Goal: Subscribe to service/newsletter

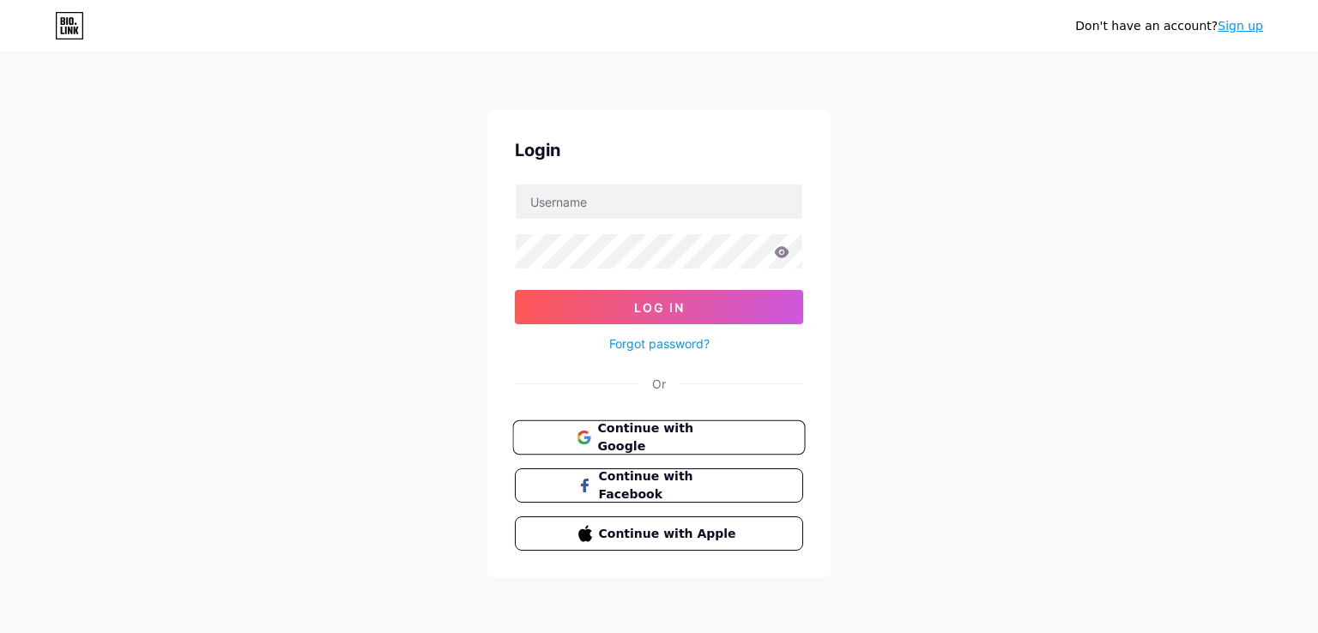
click at [715, 435] on span "Continue with Google" at bounding box center [668, 438] width 143 height 37
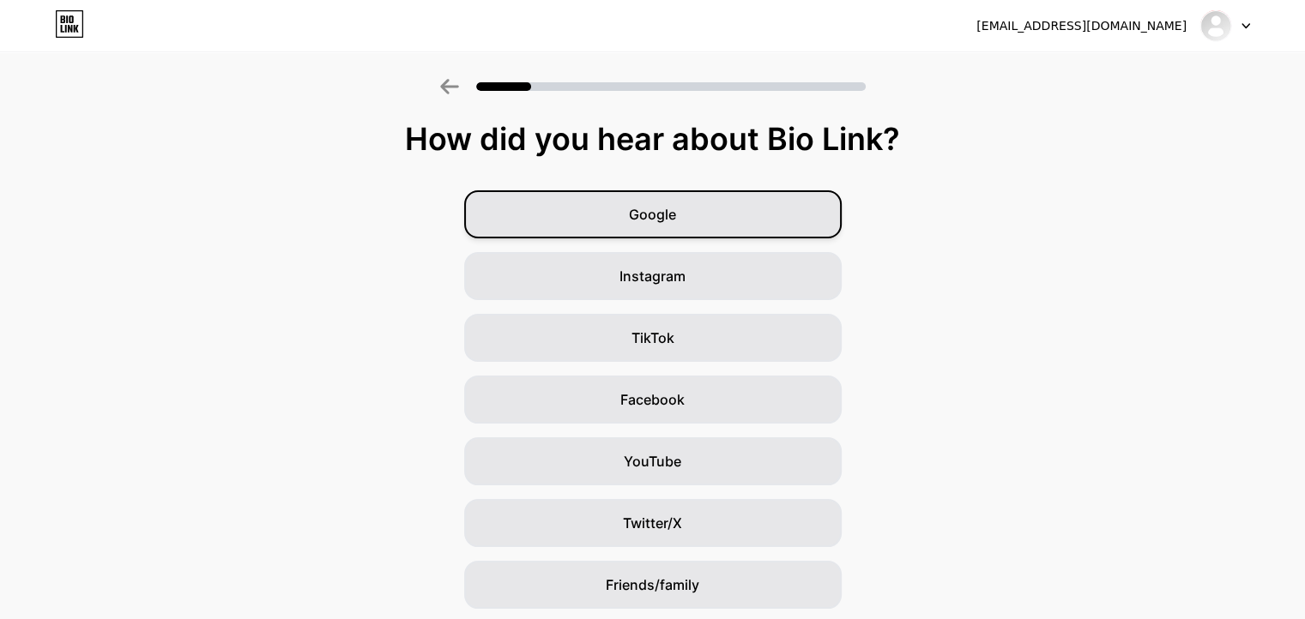
click at [692, 218] on div "Google" at bounding box center [653, 214] width 378 height 48
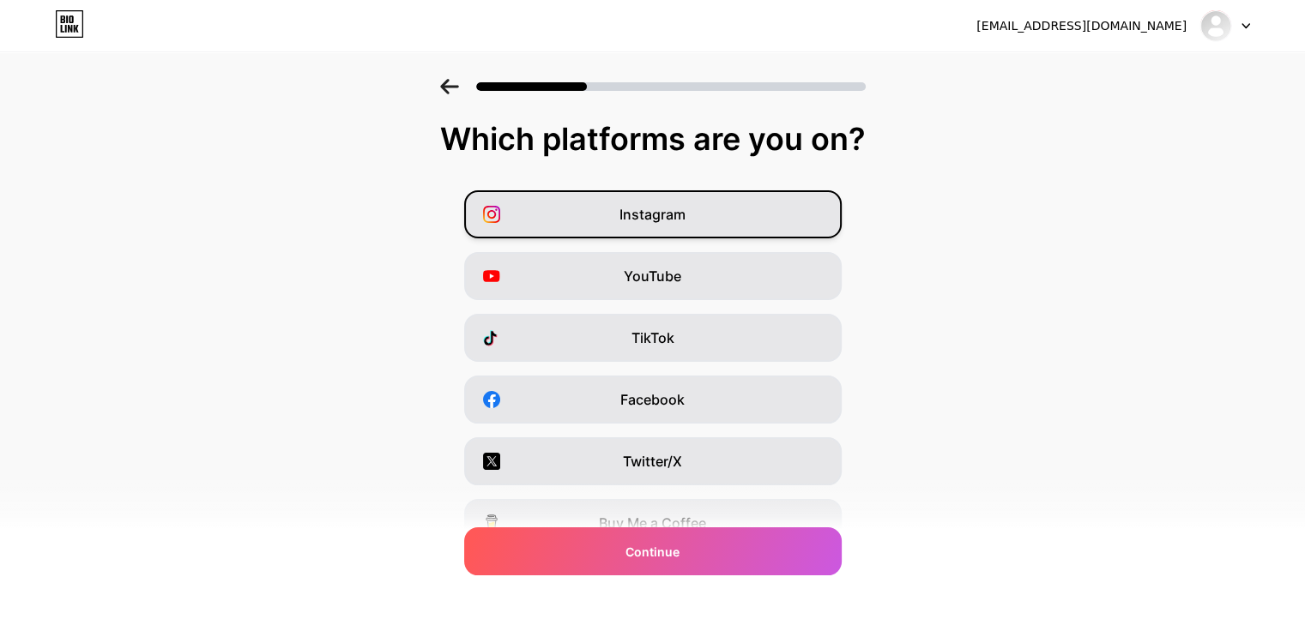
click at [712, 222] on div "Instagram" at bounding box center [653, 214] width 378 height 48
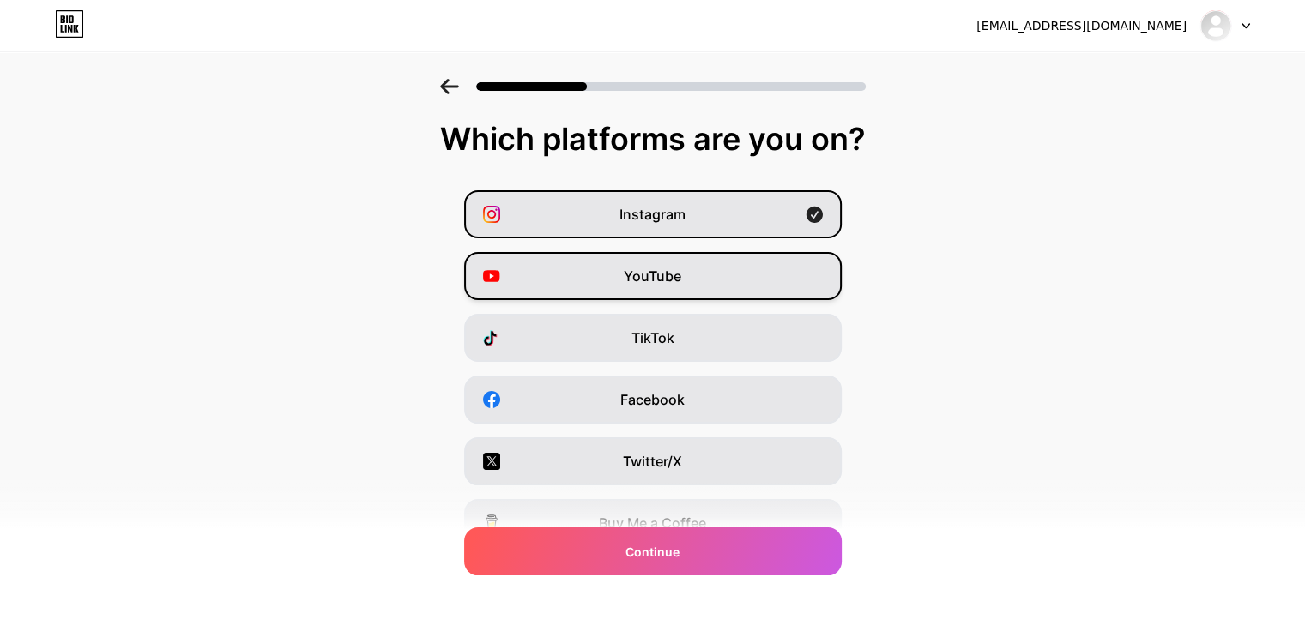
click at [724, 260] on div "YouTube" at bounding box center [653, 276] width 378 height 48
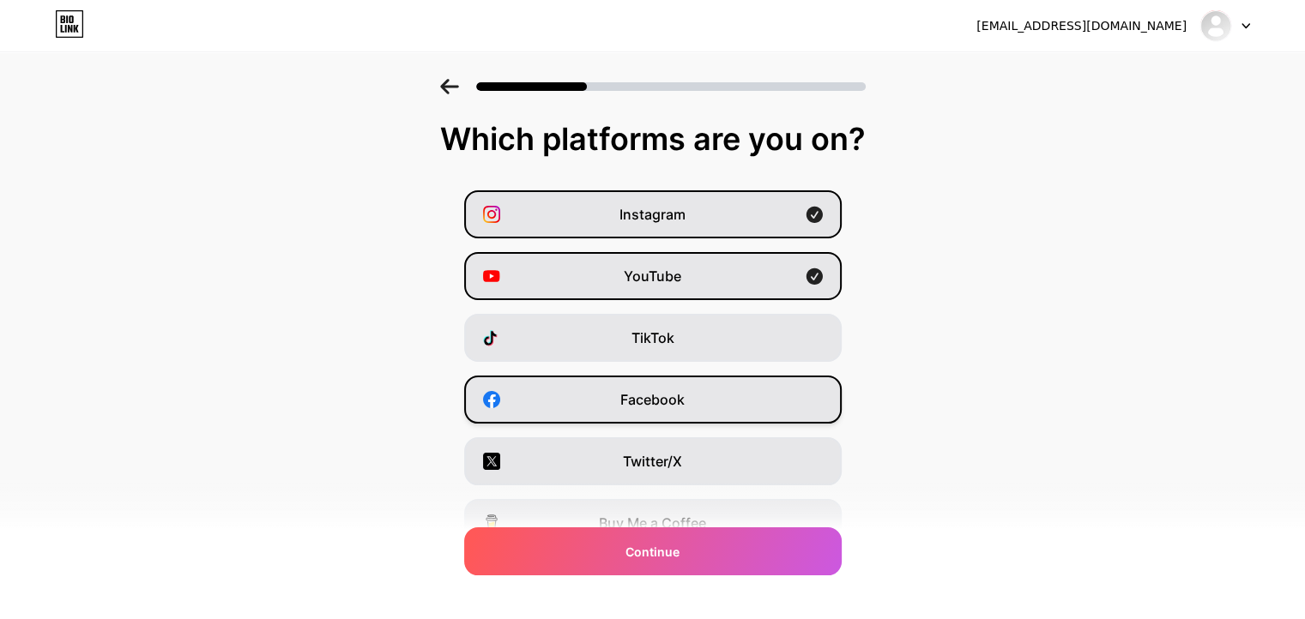
click at [728, 396] on div "Facebook" at bounding box center [653, 400] width 378 height 48
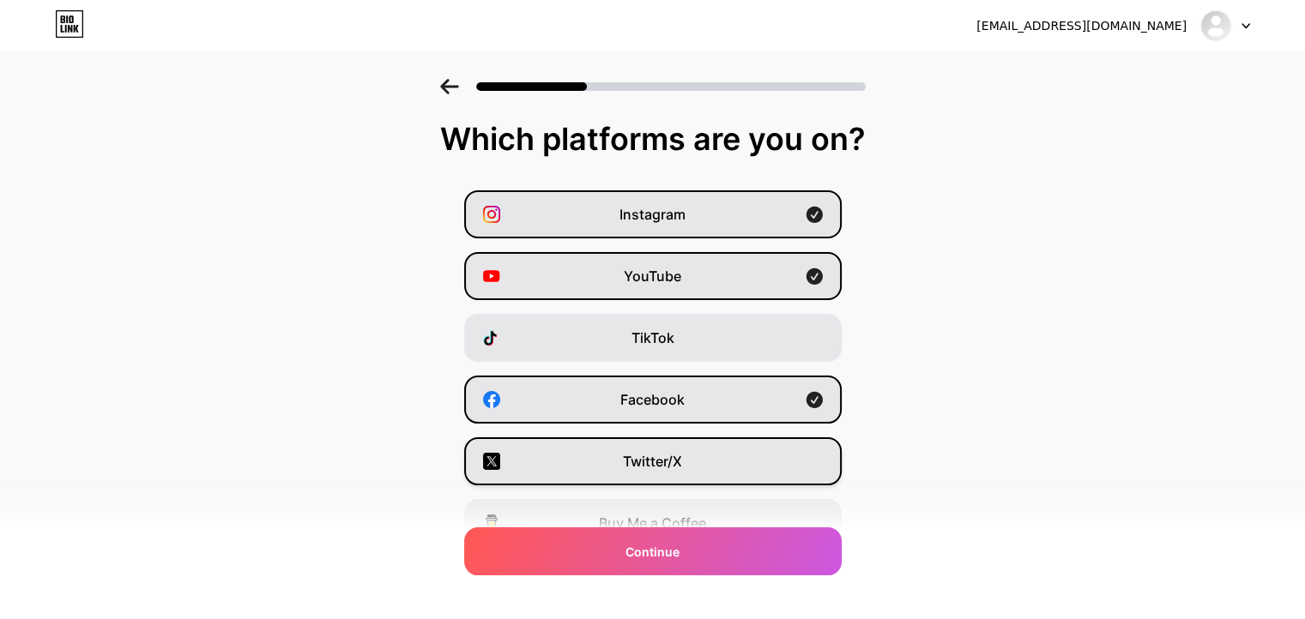
click at [752, 465] on div "Twitter/X" at bounding box center [653, 462] width 378 height 48
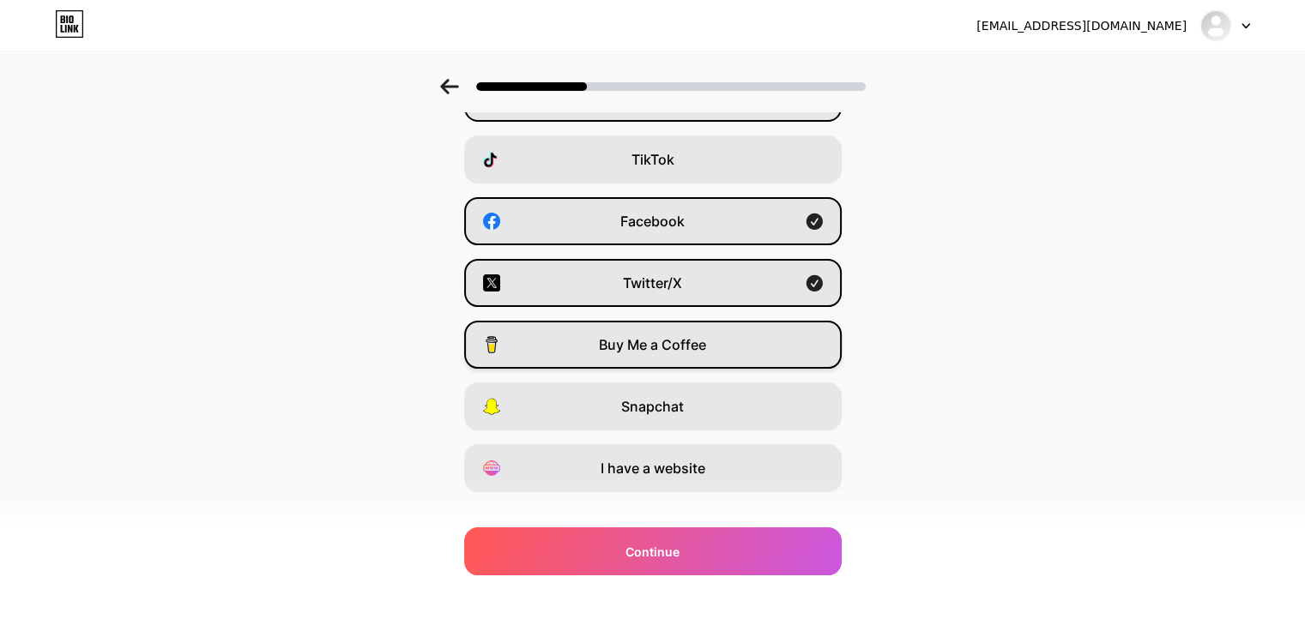
scroll to position [206, 0]
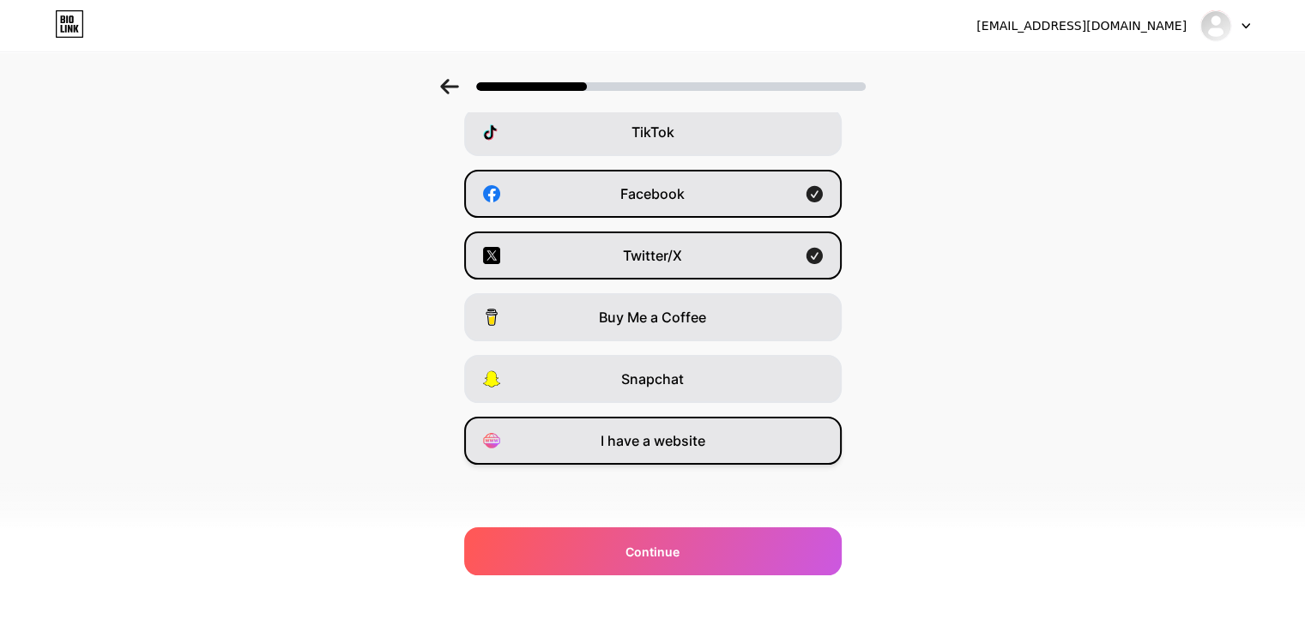
click at [662, 456] on div "I have a website" at bounding box center [653, 441] width 378 height 48
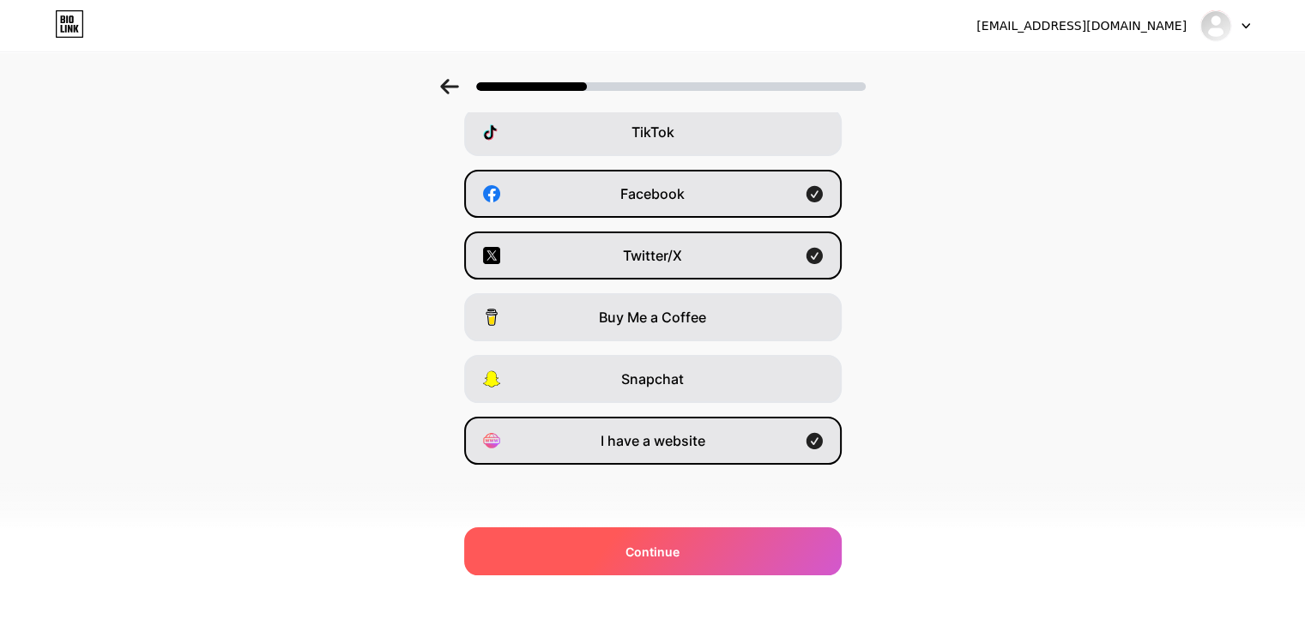
click at [700, 544] on div "Continue" at bounding box center [653, 552] width 378 height 48
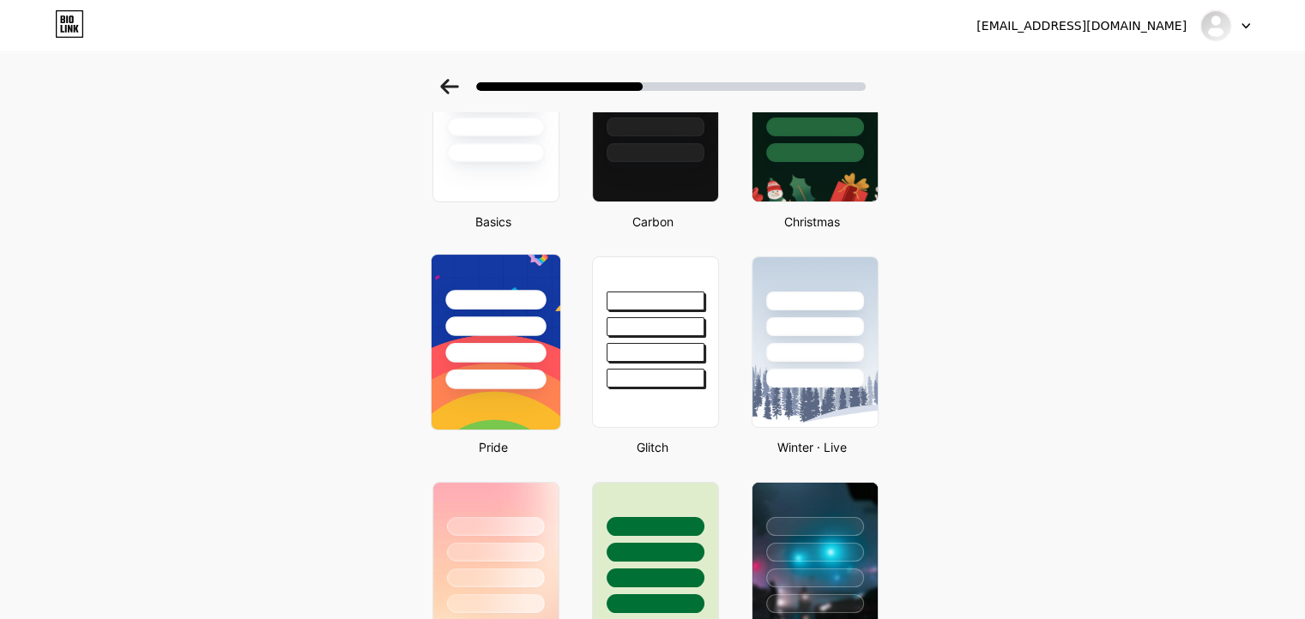
scroll to position [172, 0]
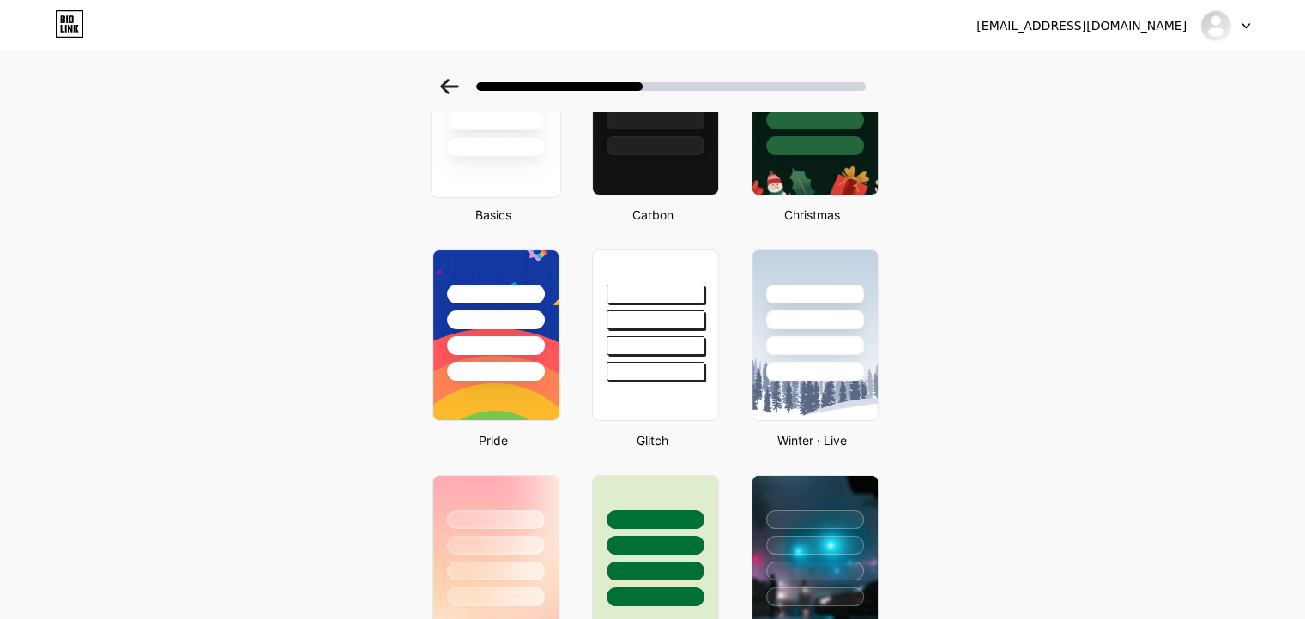
click at [513, 112] on div at bounding box center [495, 121] width 100 height 20
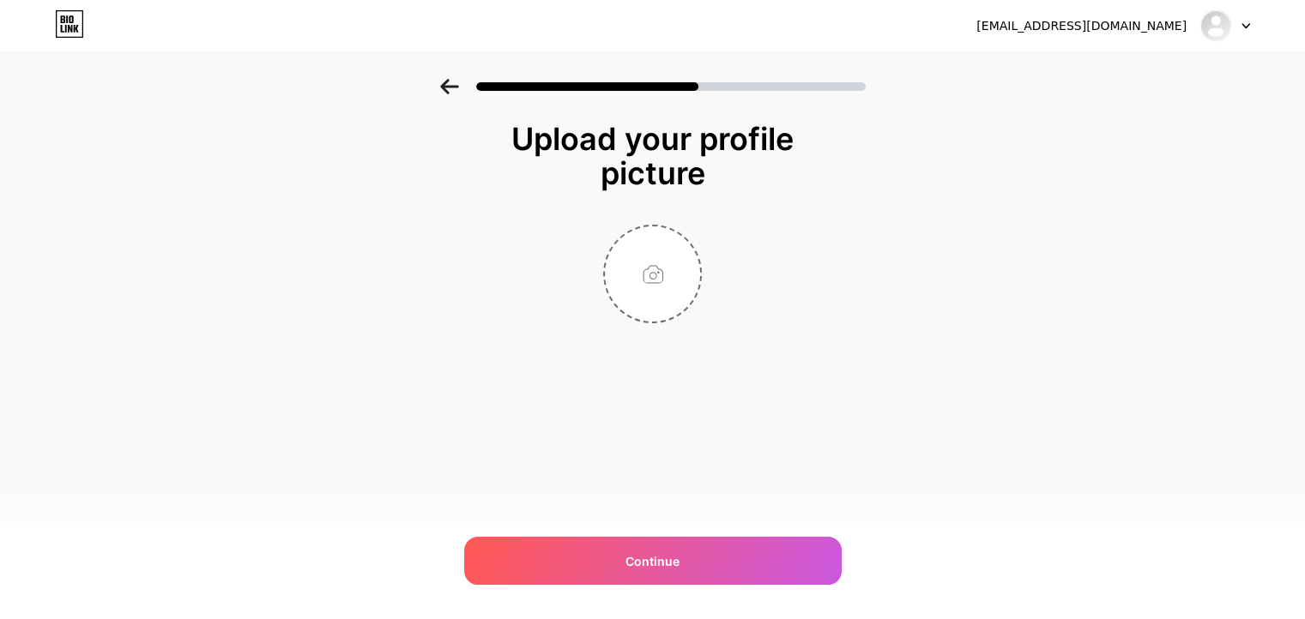
scroll to position [0, 0]
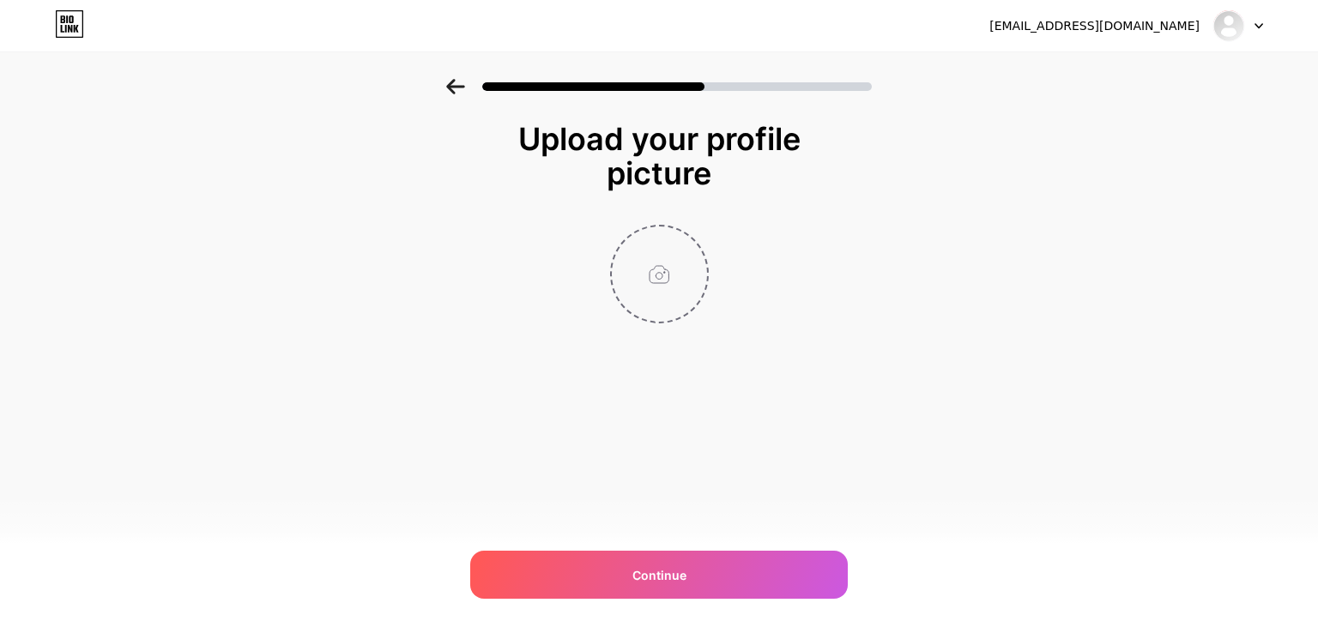
click at [642, 257] on input "file" at bounding box center [659, 274] width 95 height 95
type input "C:\fakepath\L67K67Z80_lg_6347230.jpg"
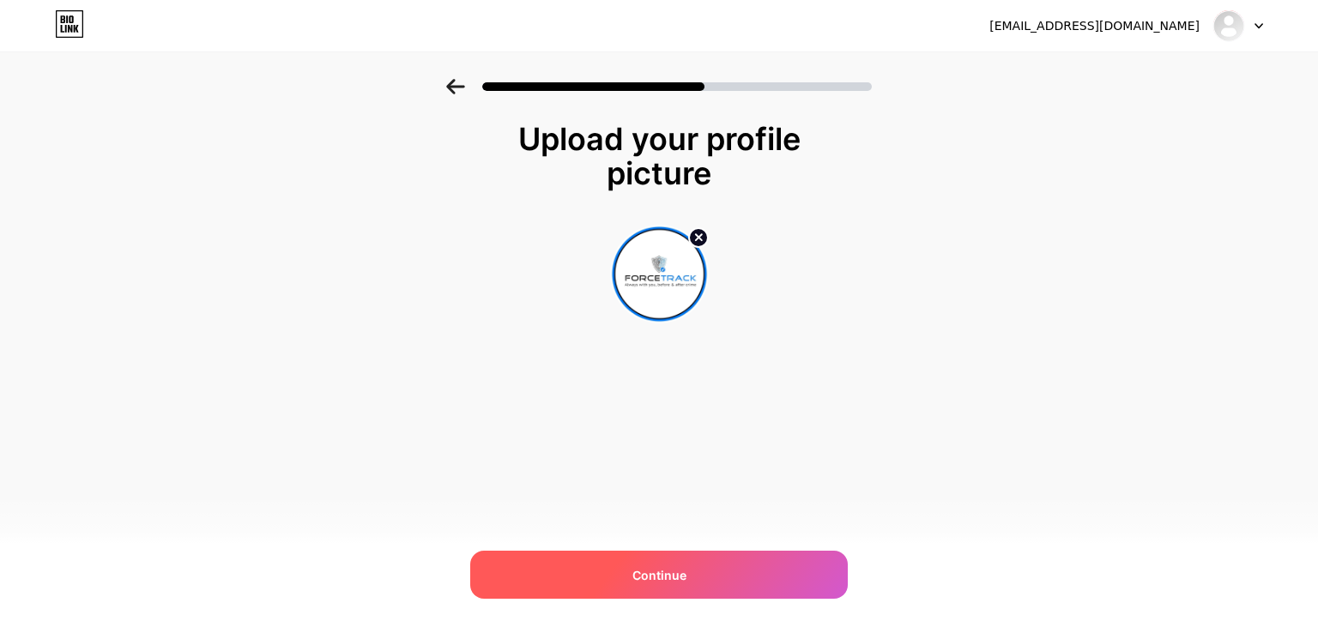
click at [664, 580] on span "Continue" at bounding box center [659, 575] width 54 height 18
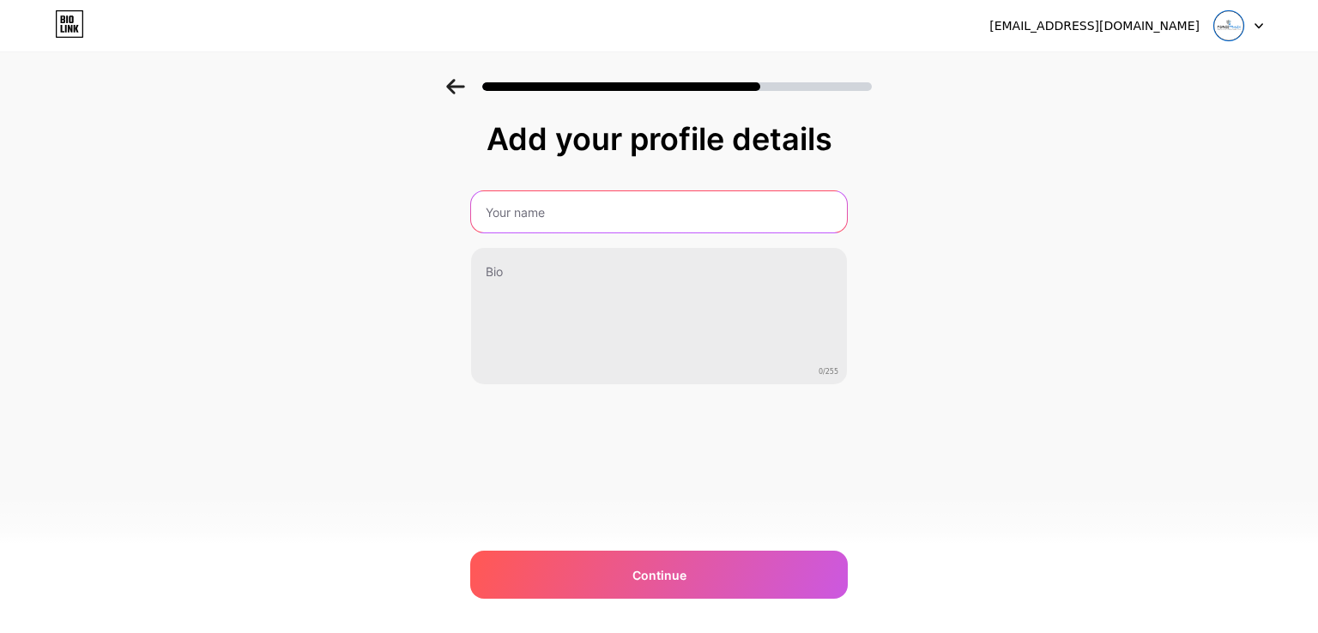
click at [517, 212] on input "text" at bounding box center [659, 211] width 376 height 41
type input "forcetrack"
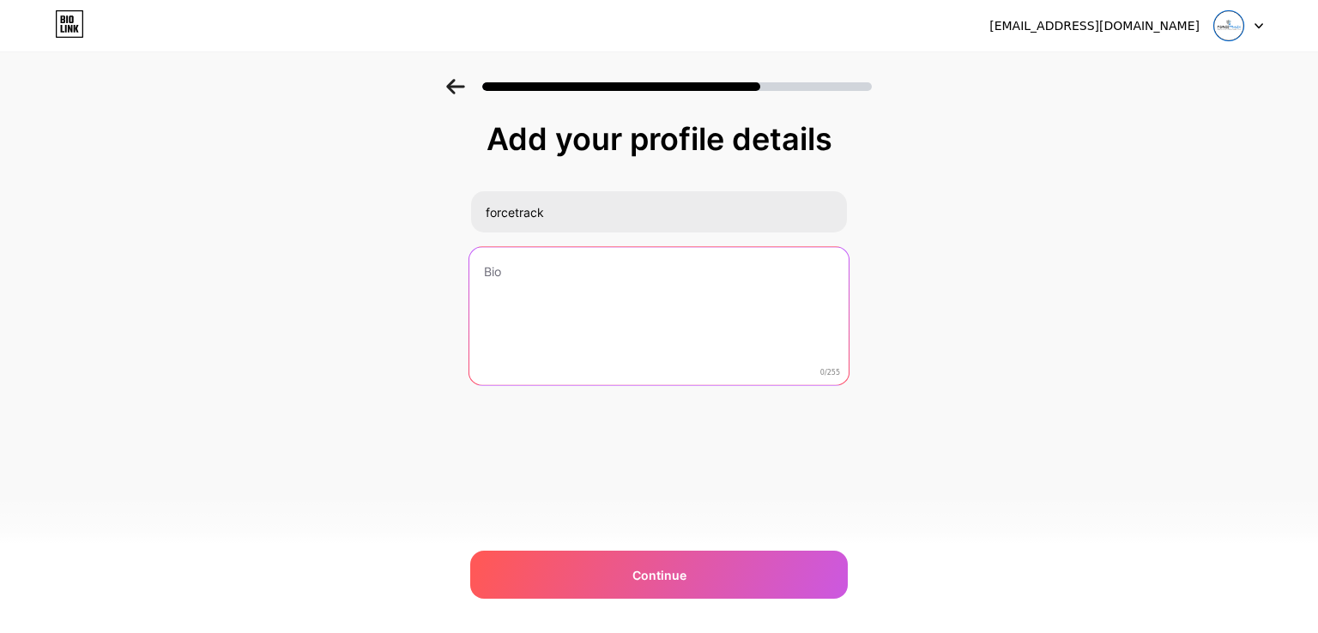
click at [532, 284] on textarea at bounding box center [658, 317] width 379 height 140
paste textarea "Force Track offers comprehensive background verification services, including em…"
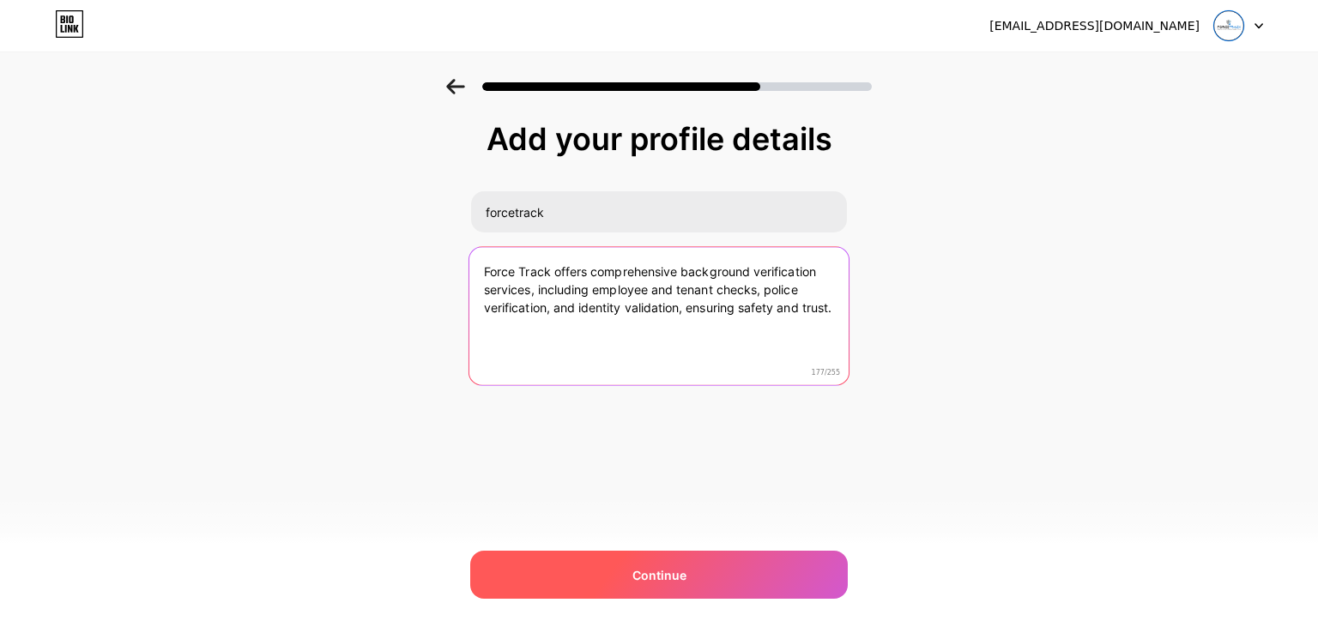
type textarea "Force Track offers comprehensive background verification services, including em…"
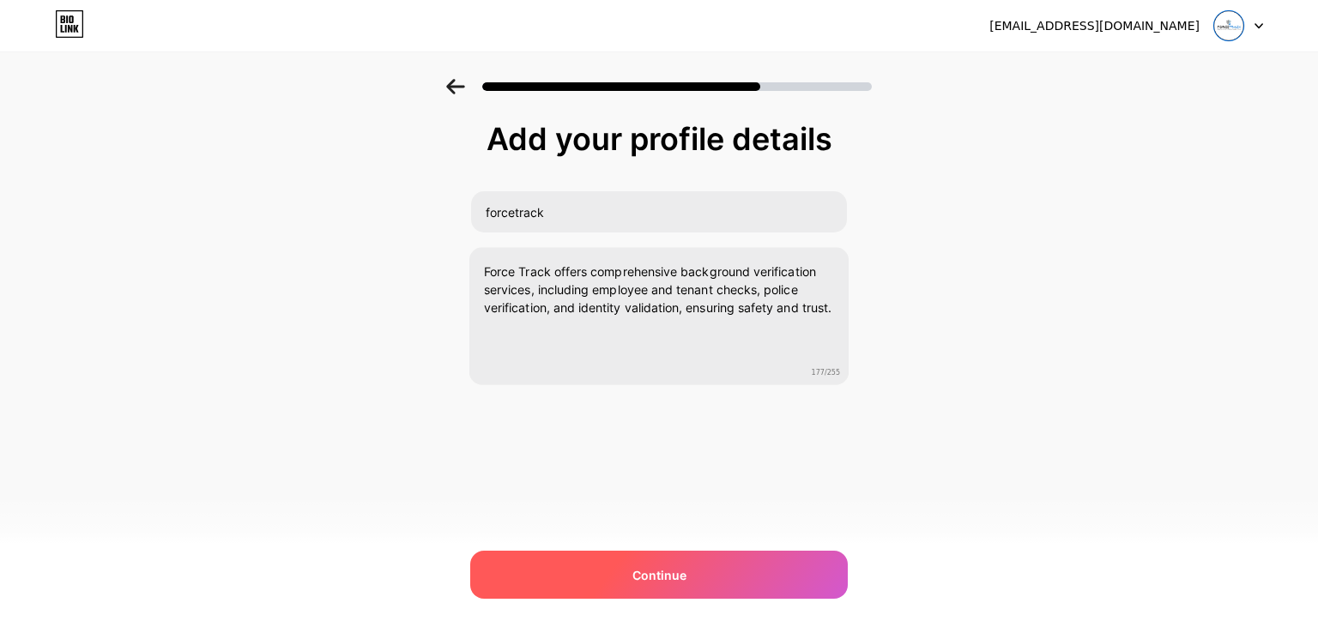
click at [669, 595] on div "Continue" at bounding box center [659, 575] width 378 height 48
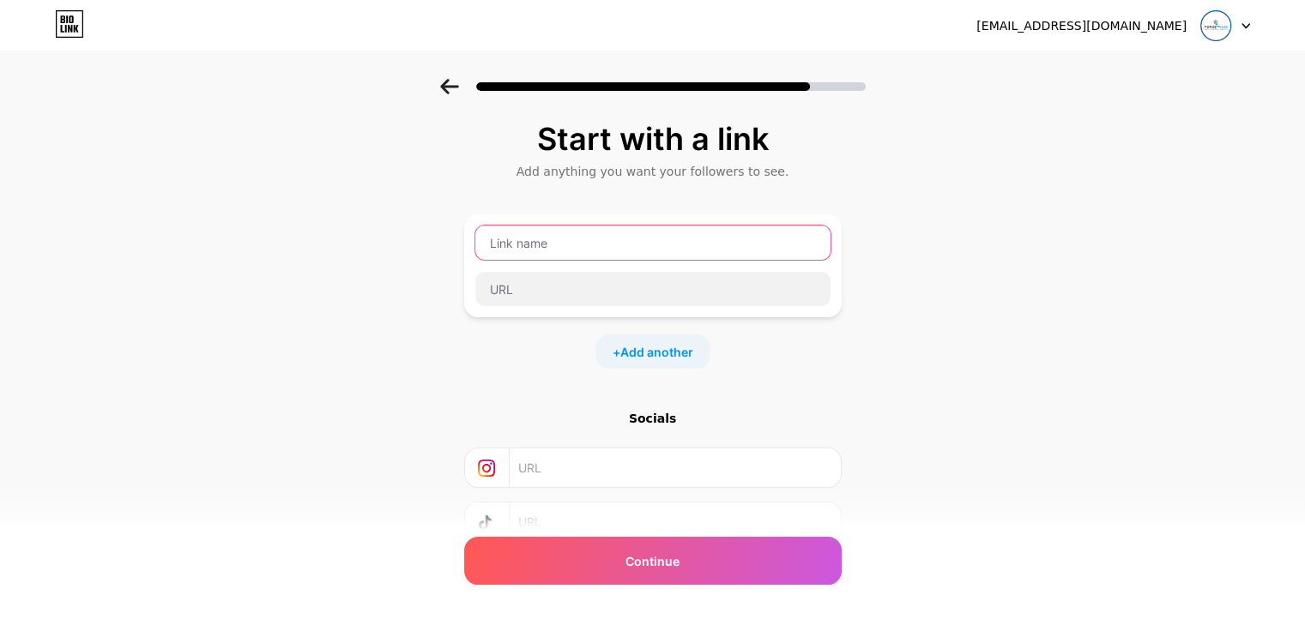
click at [562, 239] on input "text" at bounding box center [652, 243] width 355 height 34
paste input "Background Verification"
type input "Background Verification"
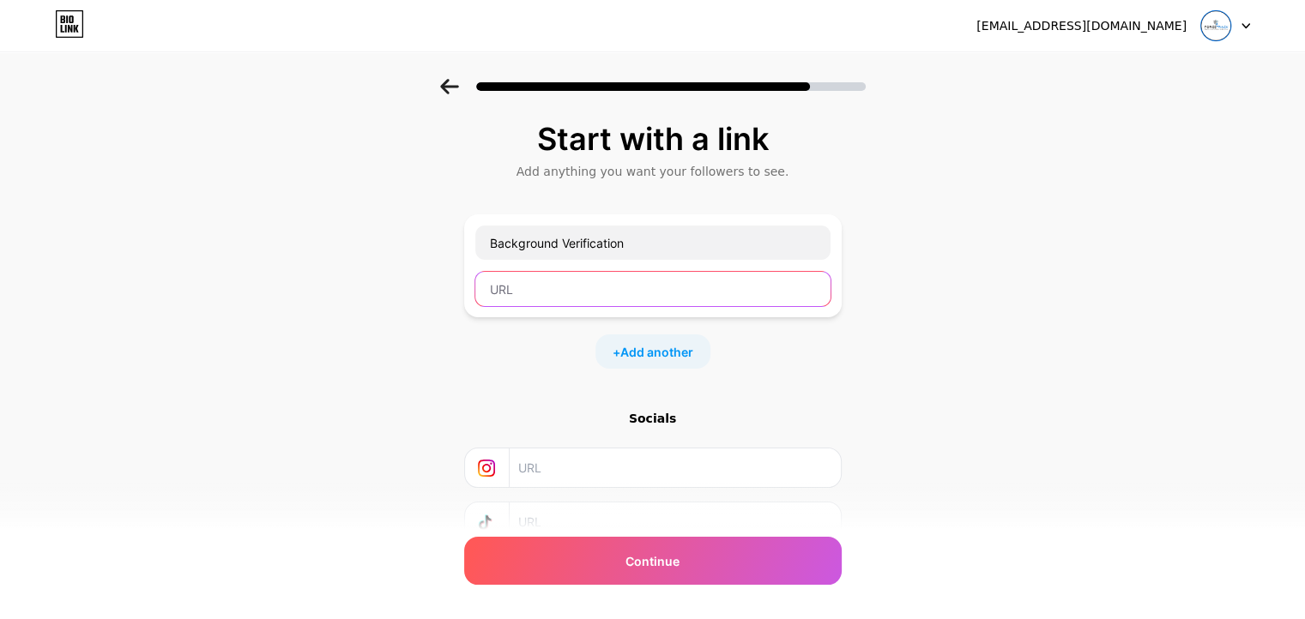
click at [534, 281] on input "text" at bounding box center [652, 289] width 355 height 34
paste input "https://forcetrack.in/background-verification-services/"
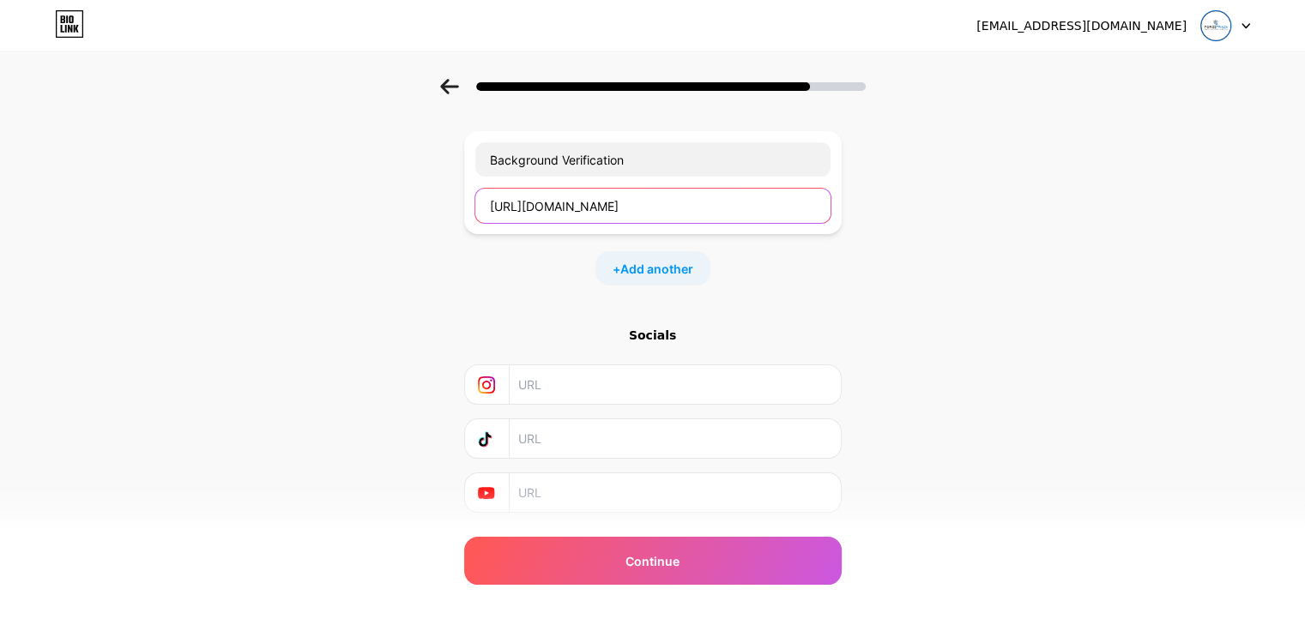
scroll to position [86, 0]
type input "https://forcetrack.in/background-verification-services/"
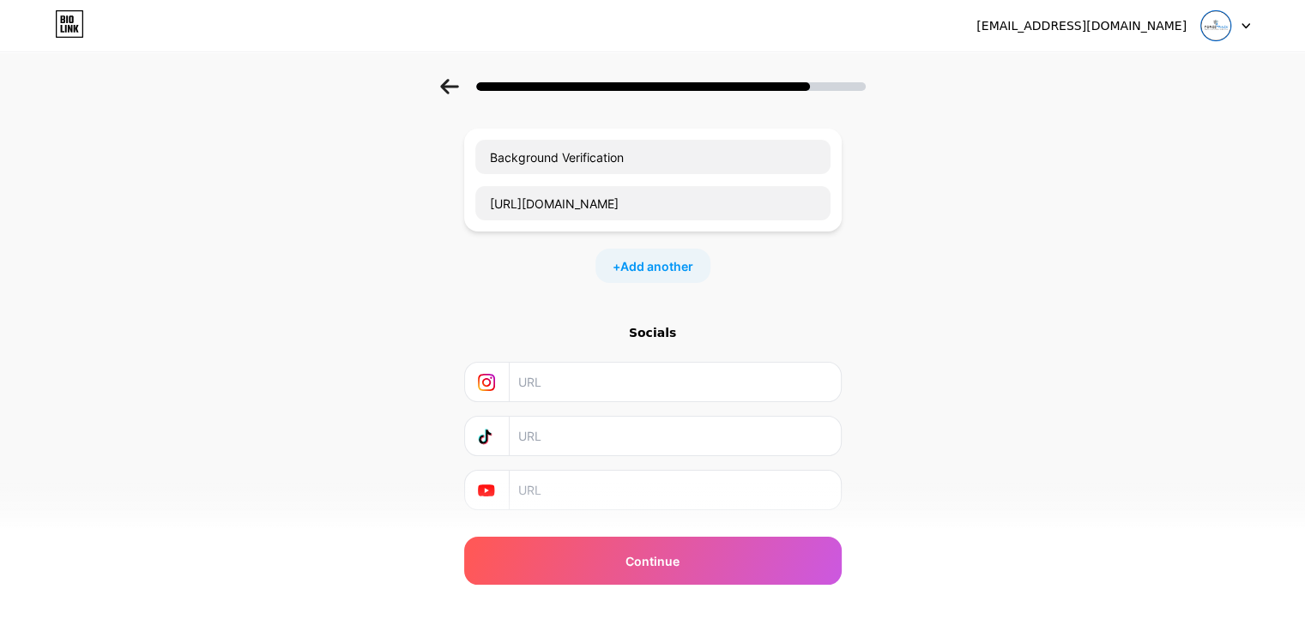
click at [589, 364] on input "text" at bounding box center [673, 382] width 311 height 39
click at [602, 455] on div "Socials" at bounding box center [653, 417] width 378 height 186
click at [594, 426] on input "text" at bounding box center [673, 436] width 311 height 39
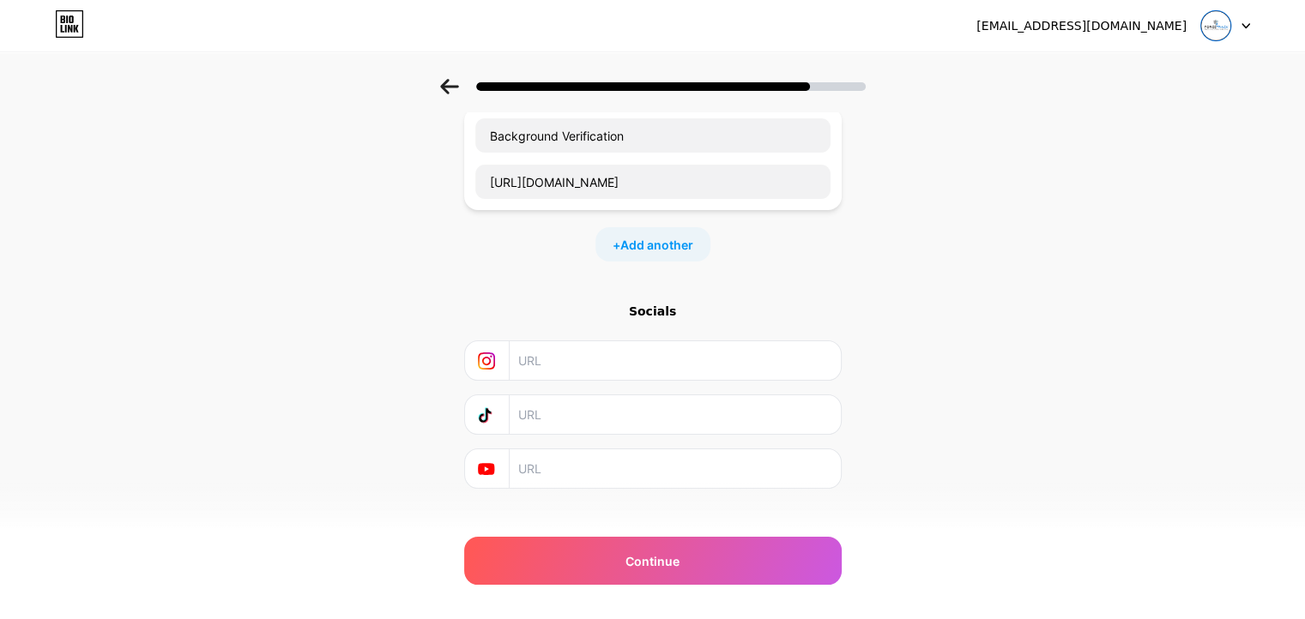
scroll to position [129, 0]
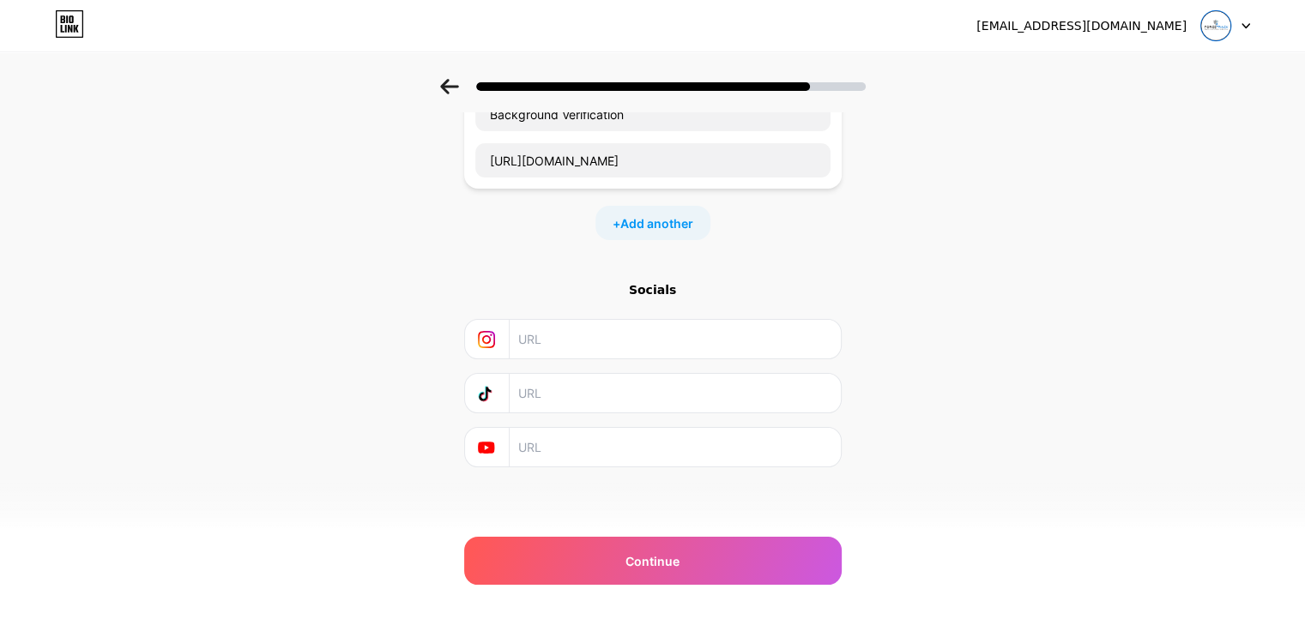
click at [580, 337] on input "text" at bounding box center [673, 339] width 311 height 39
paste input "https://www.instagram.com/forcetrackindia/"
type input "https://www.instagram.com/forcetrackindia/"
click at [567, 439] on input "text" at bounding box center [673, 447] width 311 height 39
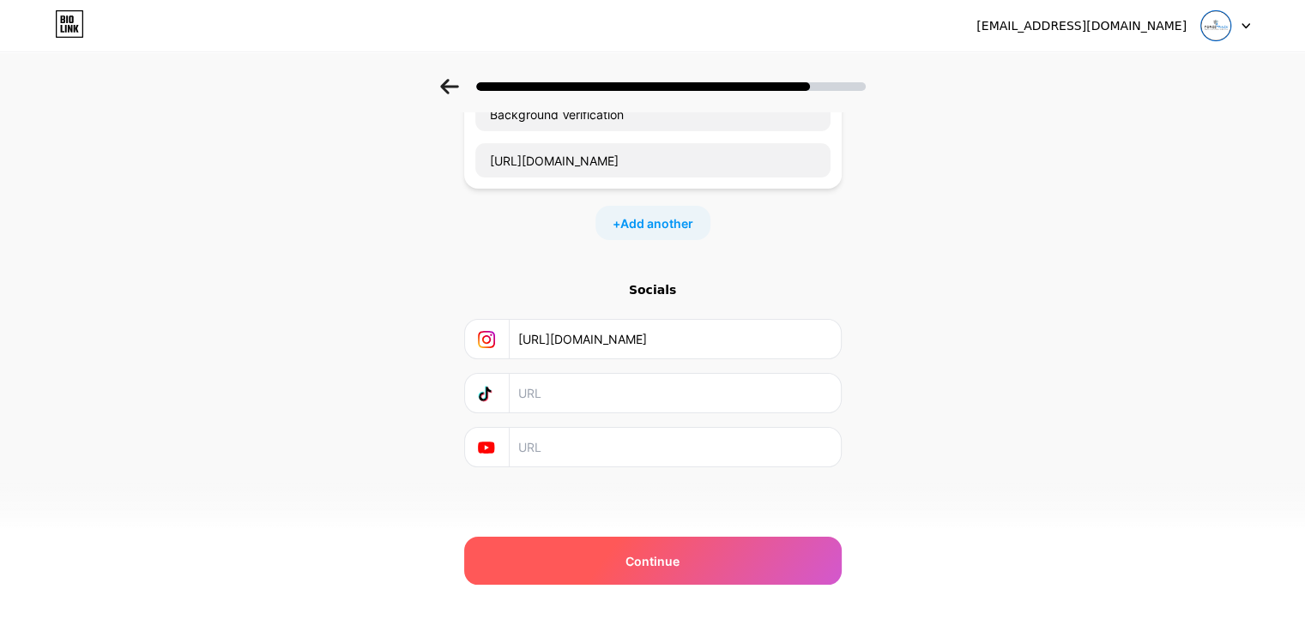
click at [680, 567] on span "Continue" at bounding box center [652, 562] width 54 height 18
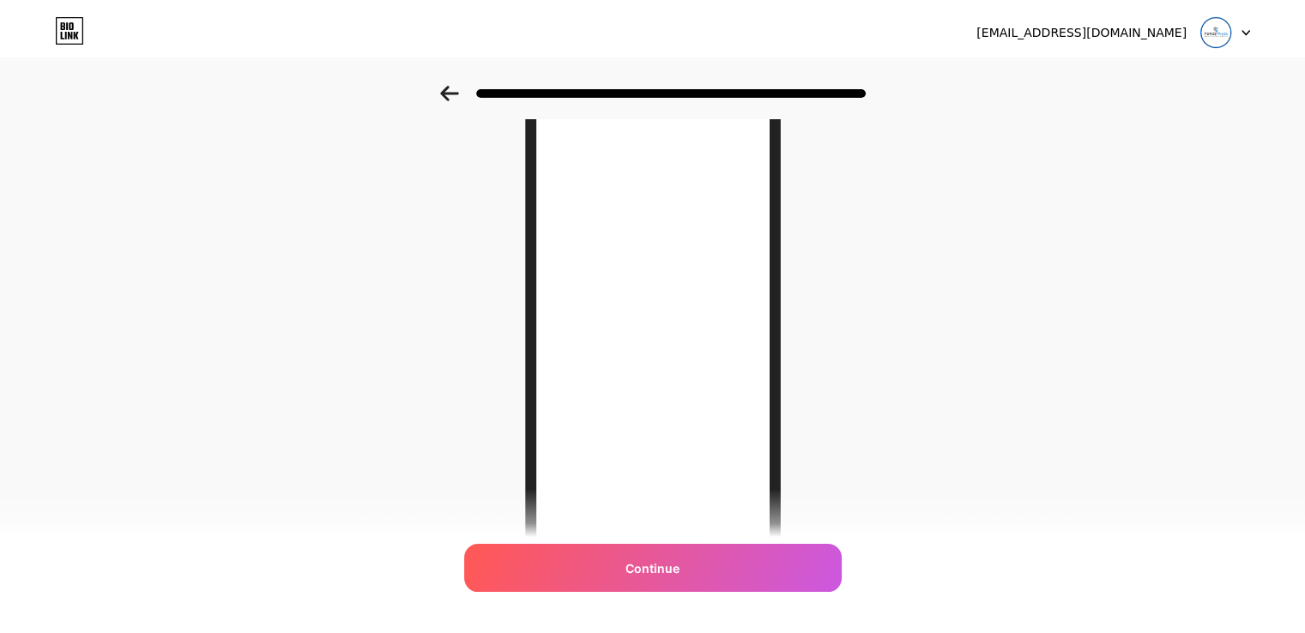
scroll to position [0, 0]
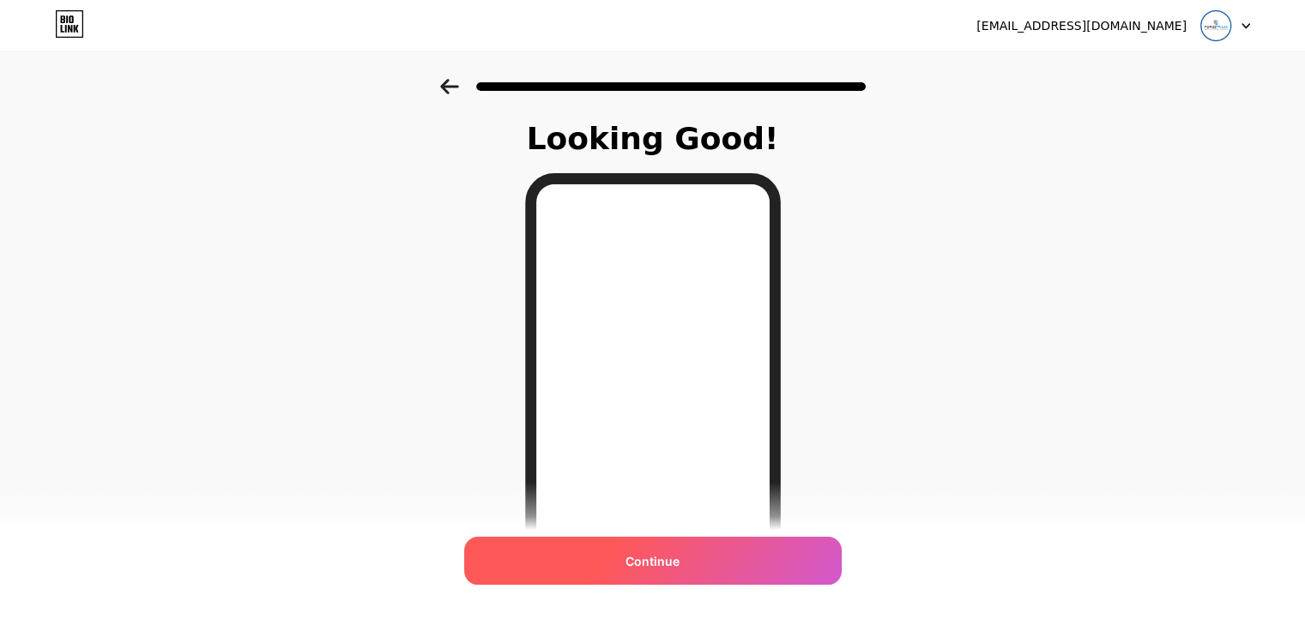
click at [700, 553] on div "Continue" at bounding box center [653, 561] width 378 height 48
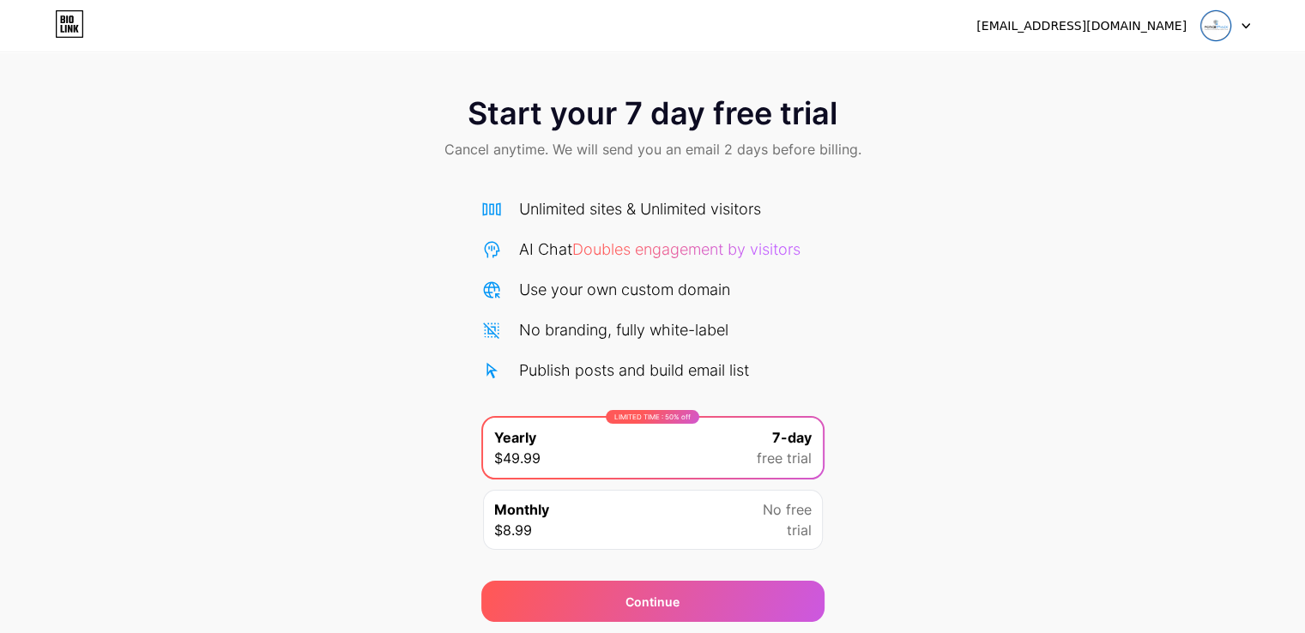
click at [1219, 27] on img at bounding box center [1215, 25] width 33 height 33
click at [1071, 28] on div "forcetrackindia@gmail.com" at bounding box center [1081, 26] width 210 height 18
click at [67, 24] on icon at bounding box center [69, 23] width 29 height 27
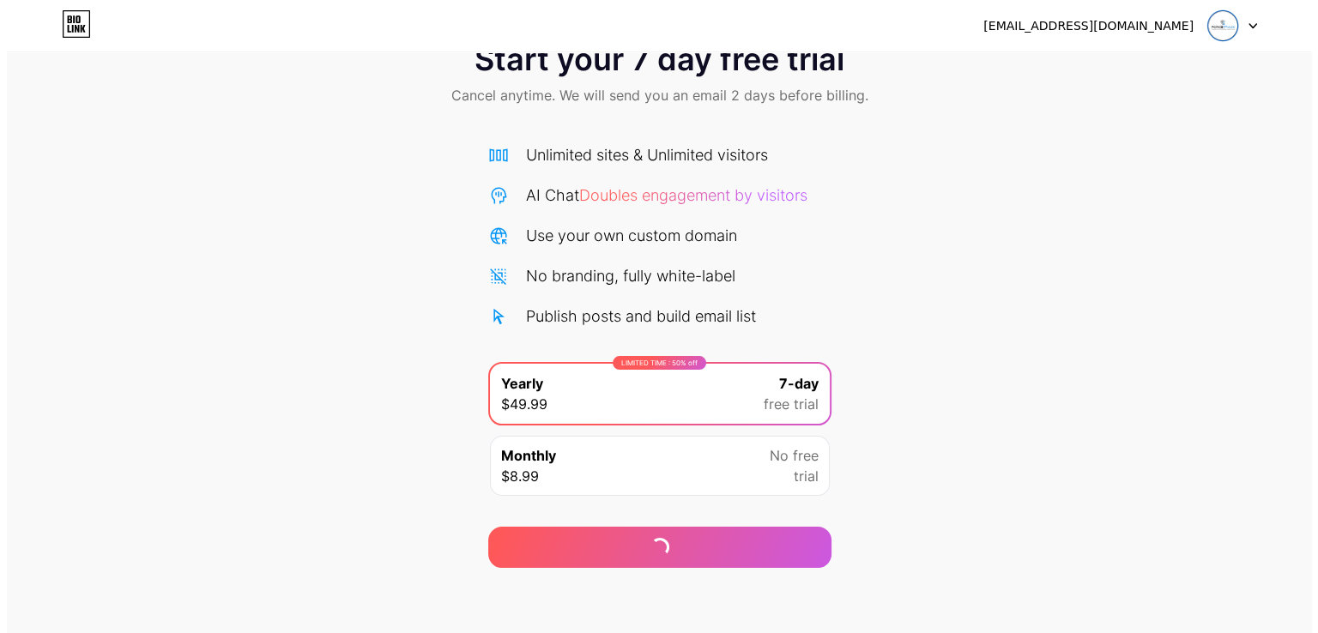
scroll to position [57, 0]
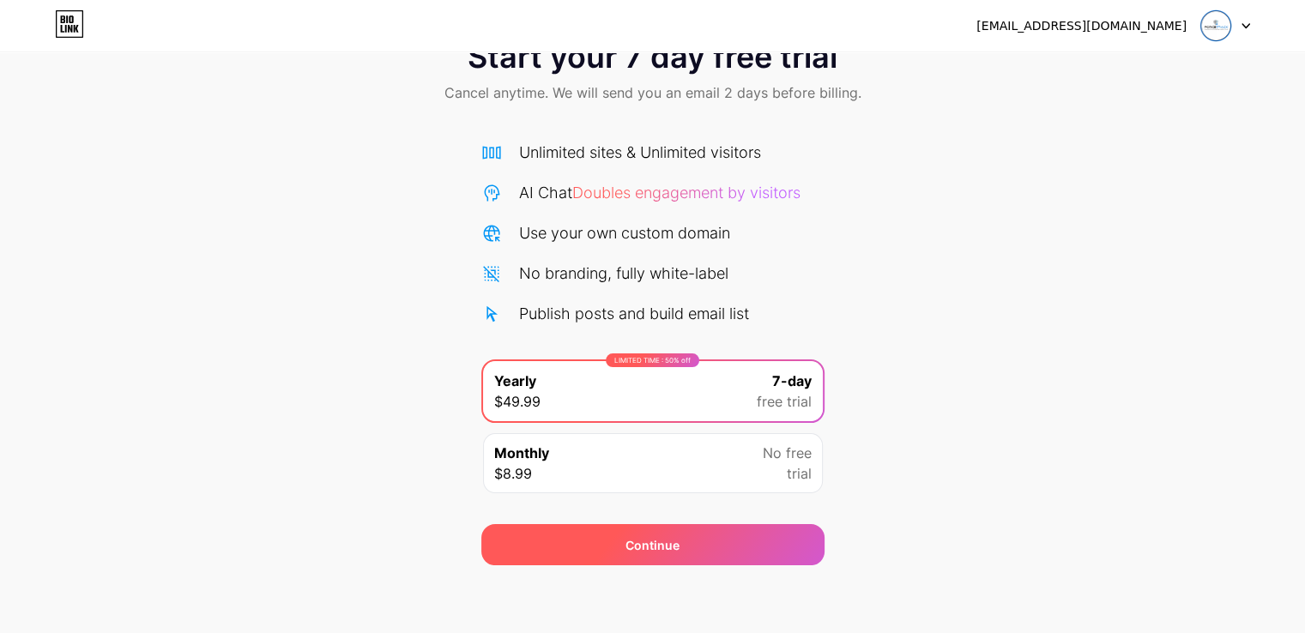
click at [664, 543] on div "Continue" at bounding box center [652, 545] width 54 height 18
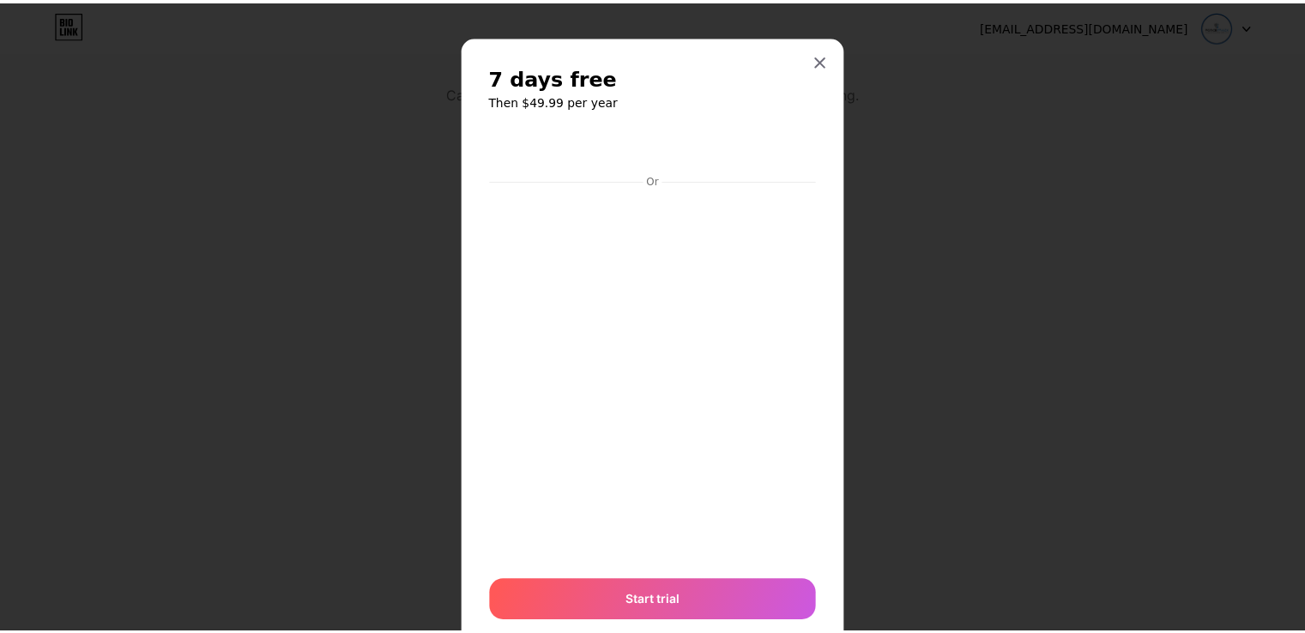
scroll to position [0, 0]
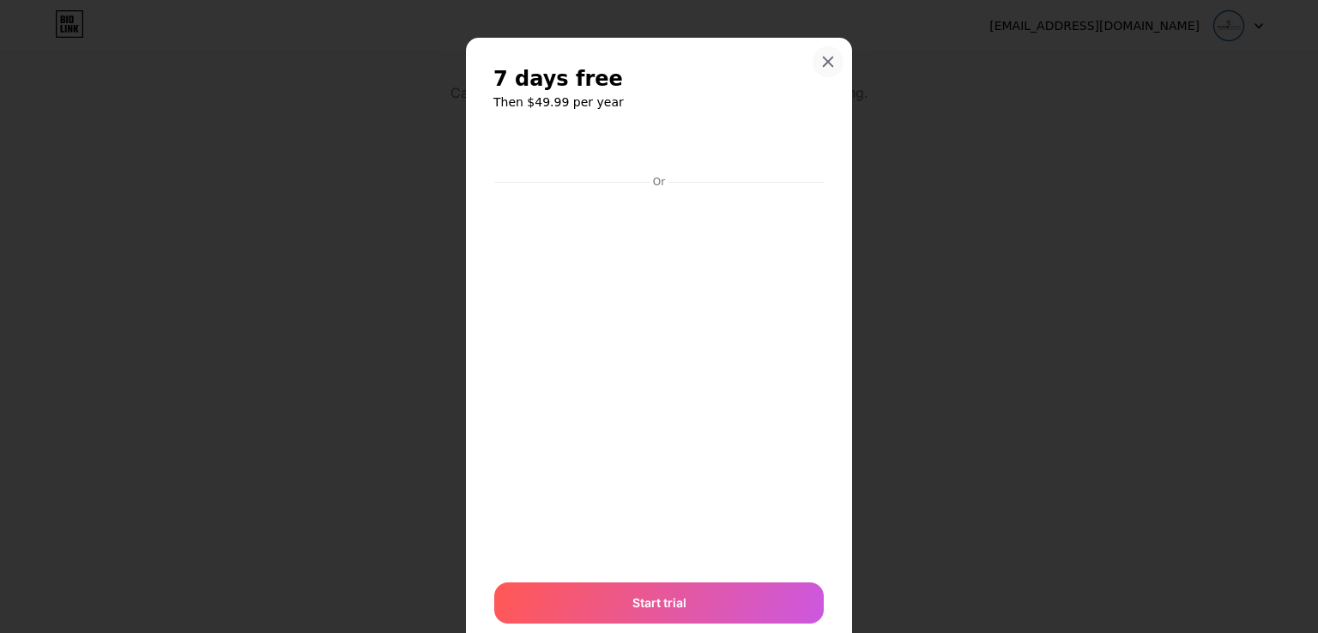
click at [827, 62] on icon at bounding box center [828, 62] width 14 height 14
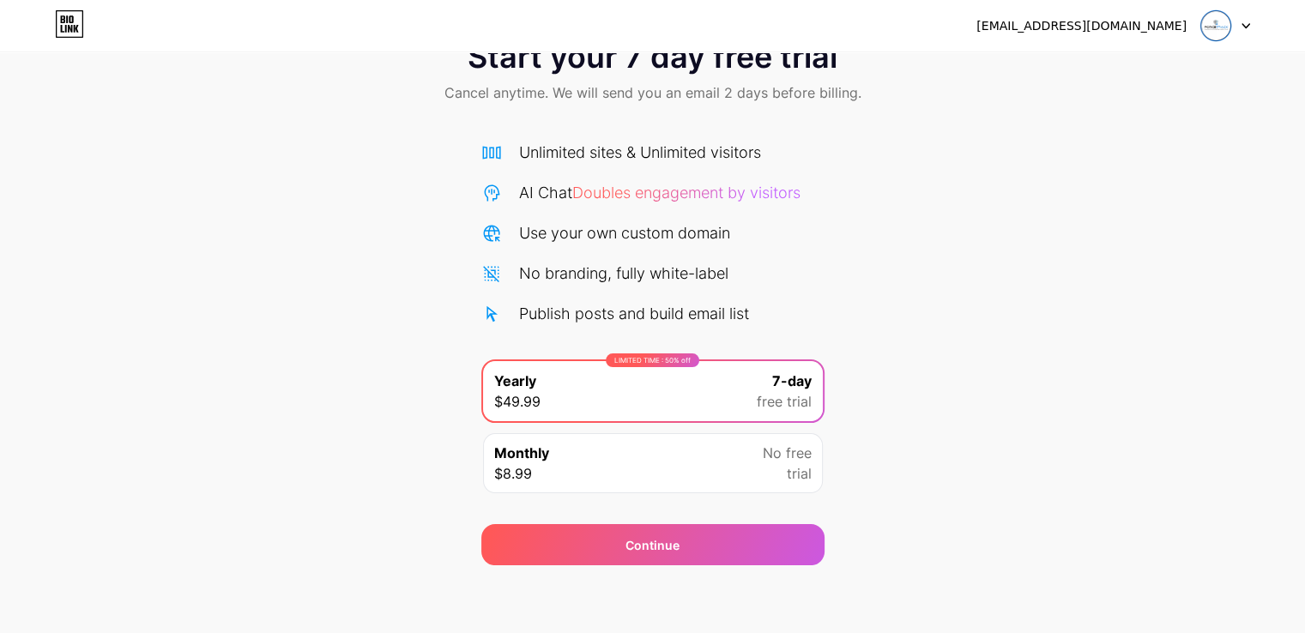
click at [1223, 28] on img at bounding box center [1215, 25] width 33 height 33
click at [1109, 26] on div "forcetrackindia@gmail.com" at bounding box center [1081, 26] width 210 height 18
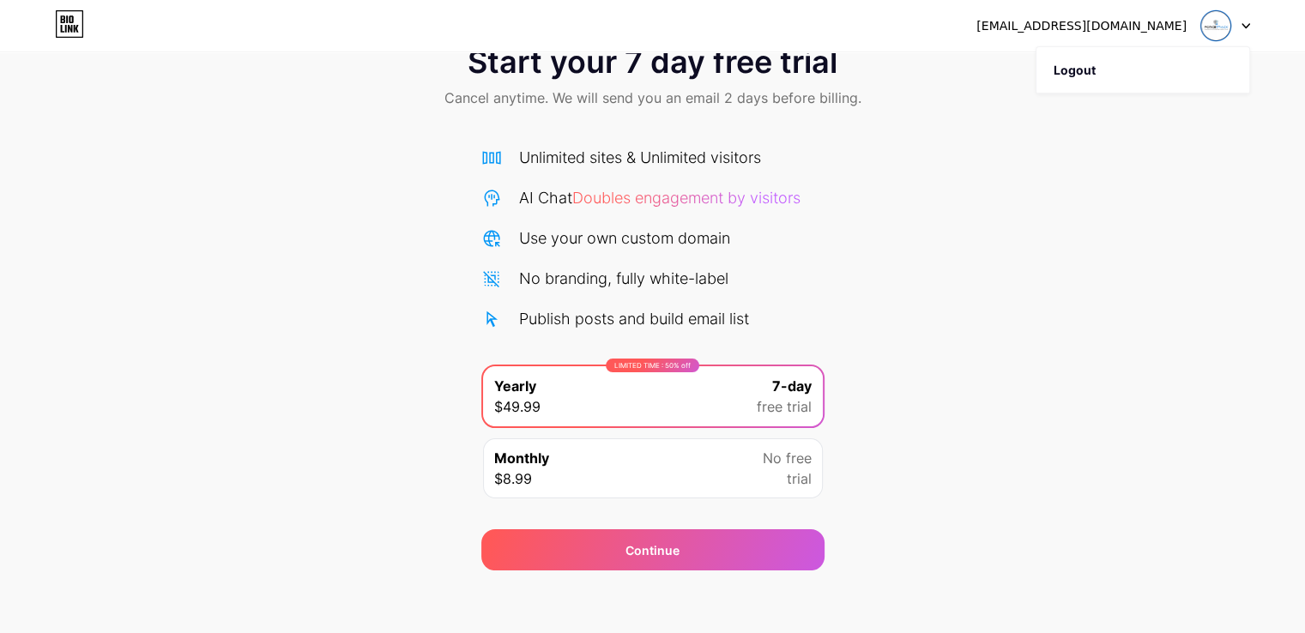
scroll to position [57, 0]
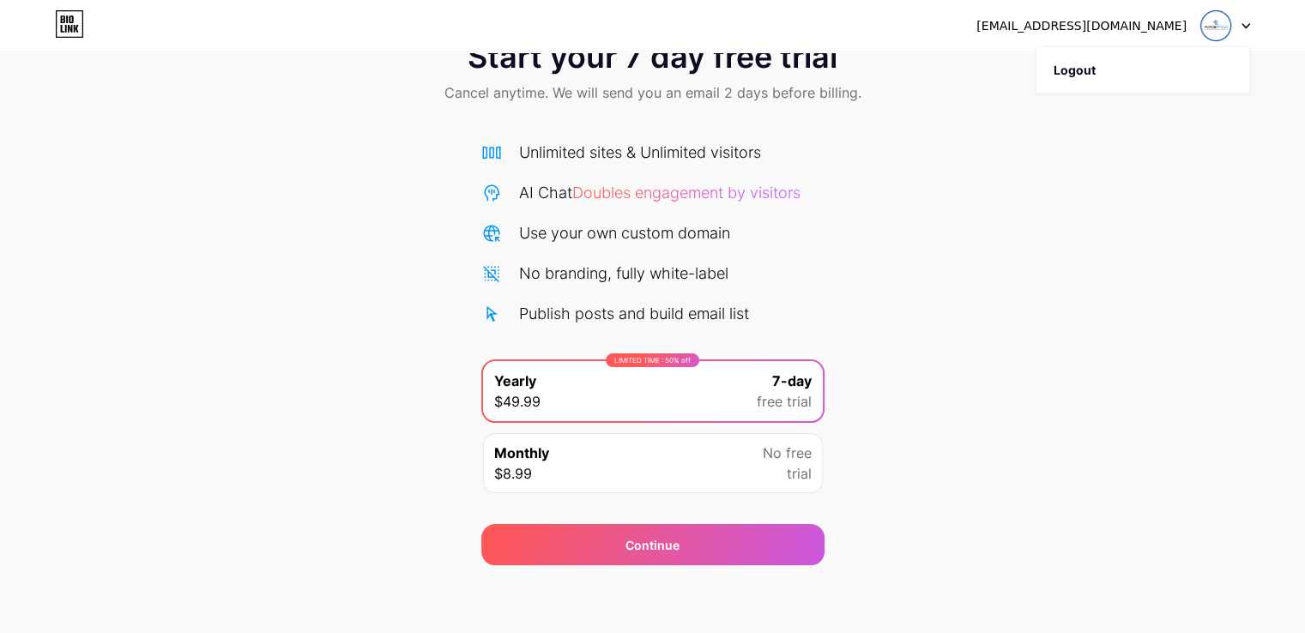
click at [629, 480] on div "Monthly $8.99 No free trial" at bounding box center [653, 463] width 340 height 60
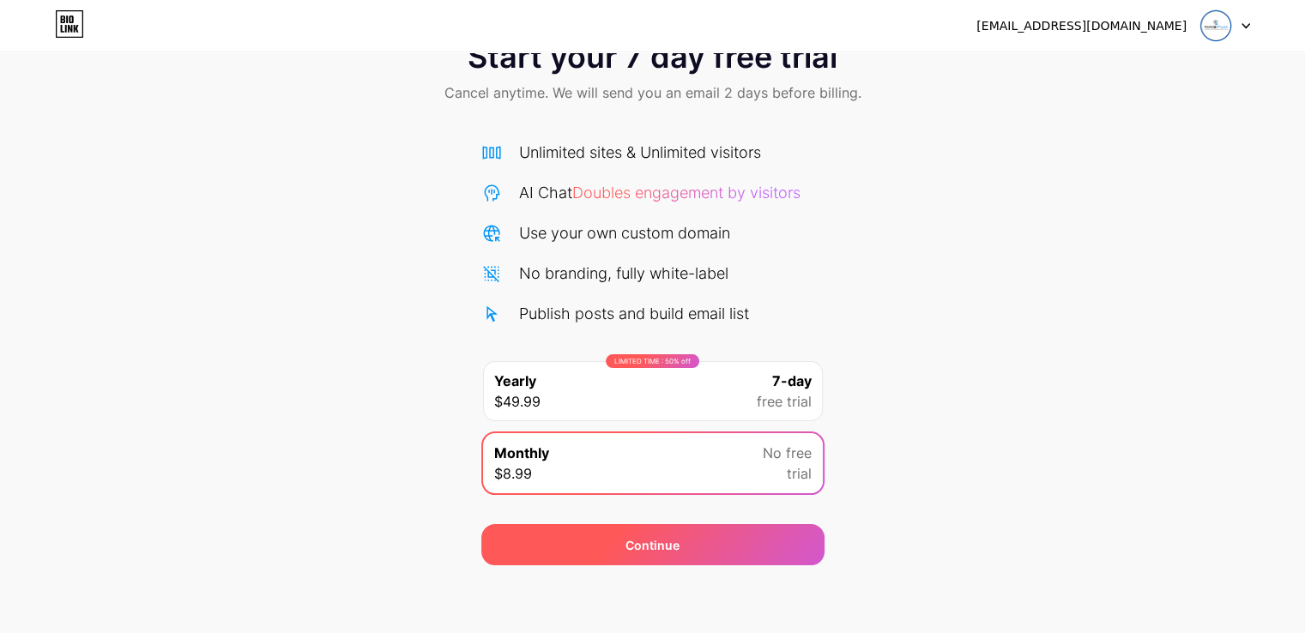
click at [642, 549] on div "Continue" at bounding box center [652, 545] width 54 height 18
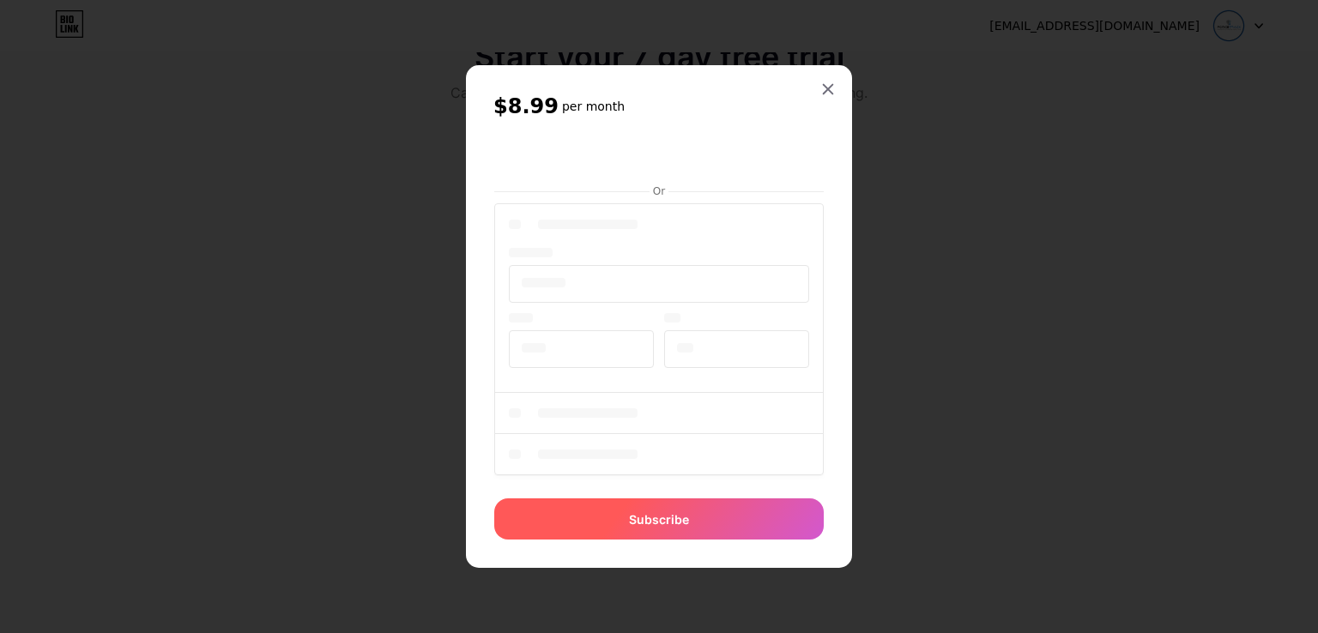
click at [666, 518] on span "Subscribe" at bounding box center [659, 520] width 60 height 18
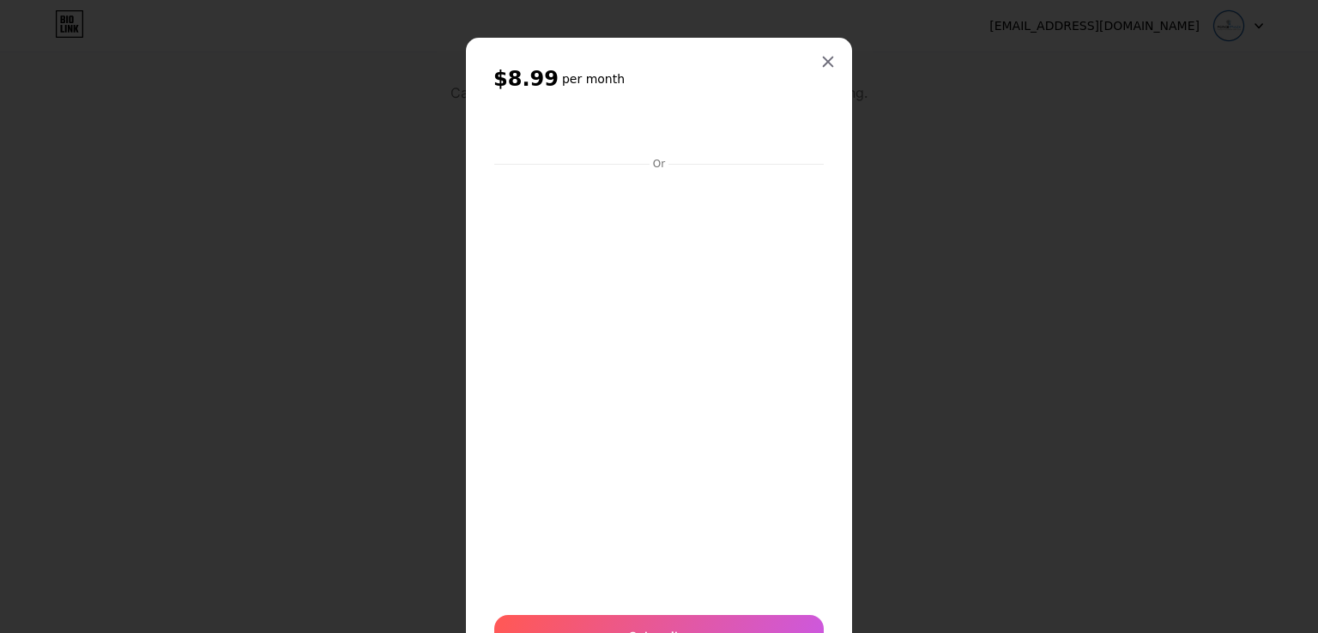
click at [978, 44] on div at bounding box center [659, 316] width 1318 height 633
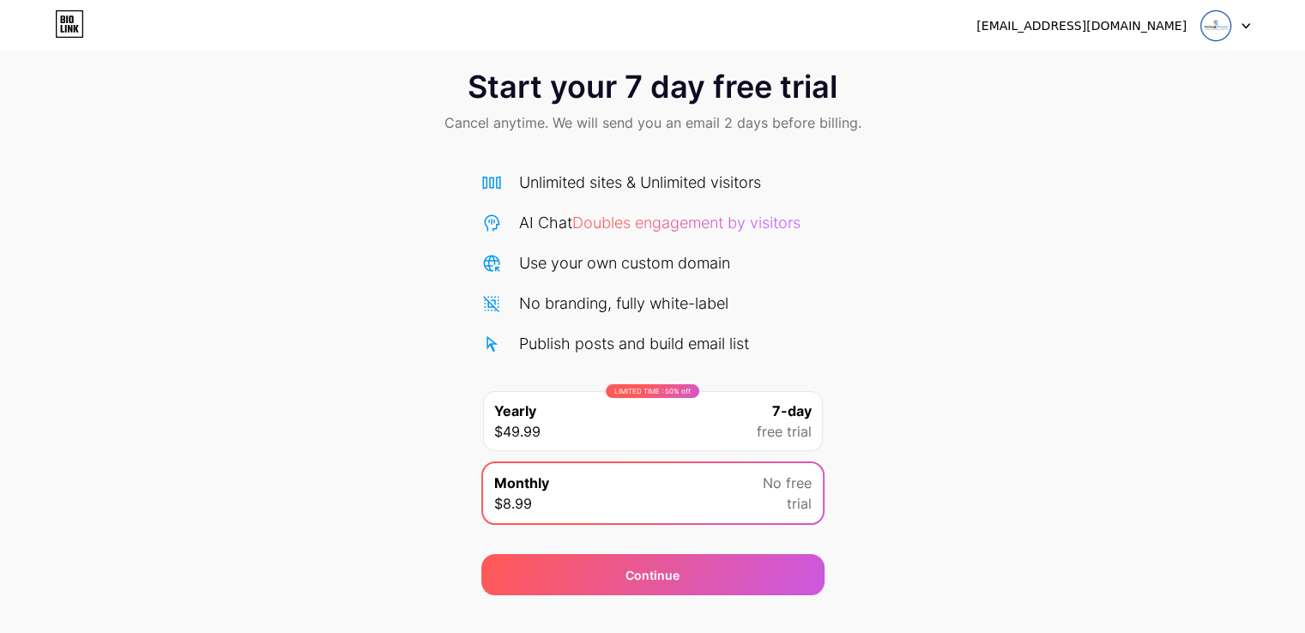
scroll to position [0, 0]
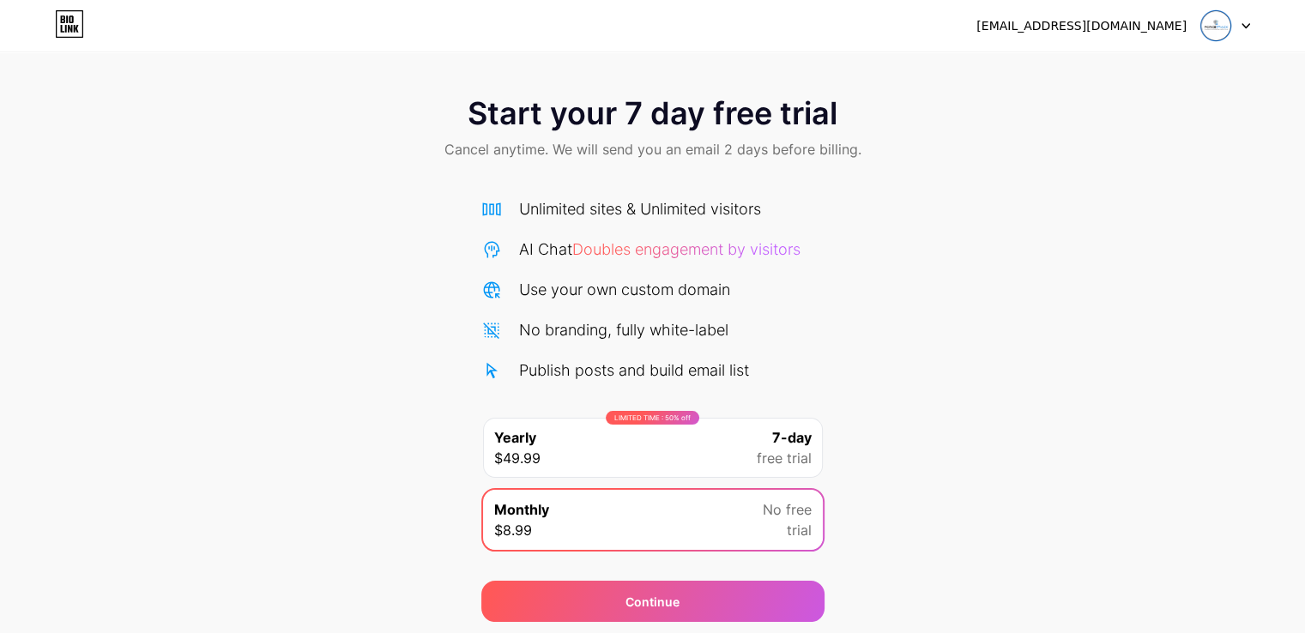
click at [536, 370] on div "Publish posts and build email list" at bounding box center [634, 370] width 230 height 23
click at [649, 414] on div "LIMITED TIME : 50% off" at bounding box center [653, 418] width 94 height 14
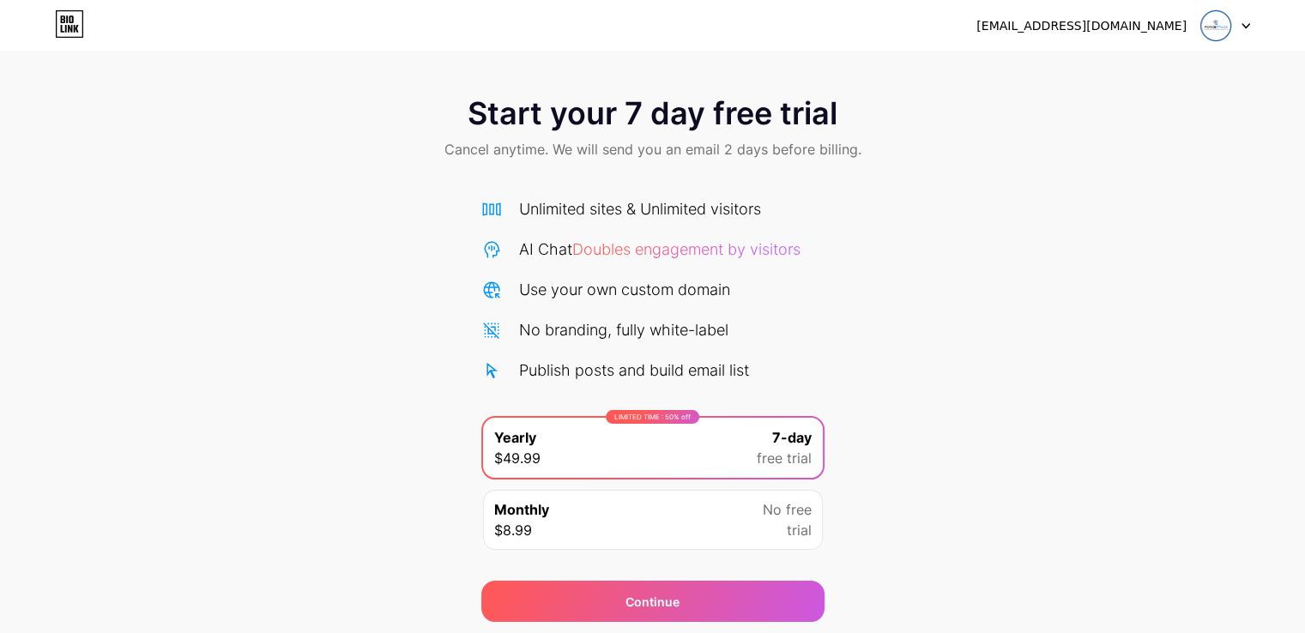
click at [589, 427] on div "LIMITED TIME : 50% off Yearly $49.99 7-day free trial" at bounding box center [653, 448] width 340 height 60
click at [535, 359] on div "Publish posts and build email list" at bounding box center [634, 370] width 230 height 23
click at [546, 270] on div "Unlimited sites & Unlimited visitors AI Chat Doubles engagement by visitors Use…" at bounding box center [652, 289] width 343 height 184
drag, startPoint x: 533, startPoint y: 219, endPoint x: 721, endPoint y: 208, distance: 188.2
click at [721, 208] on div "Unlimited sites & Unlimited visitors" at bounding box center [640, 208] width 242 height 23
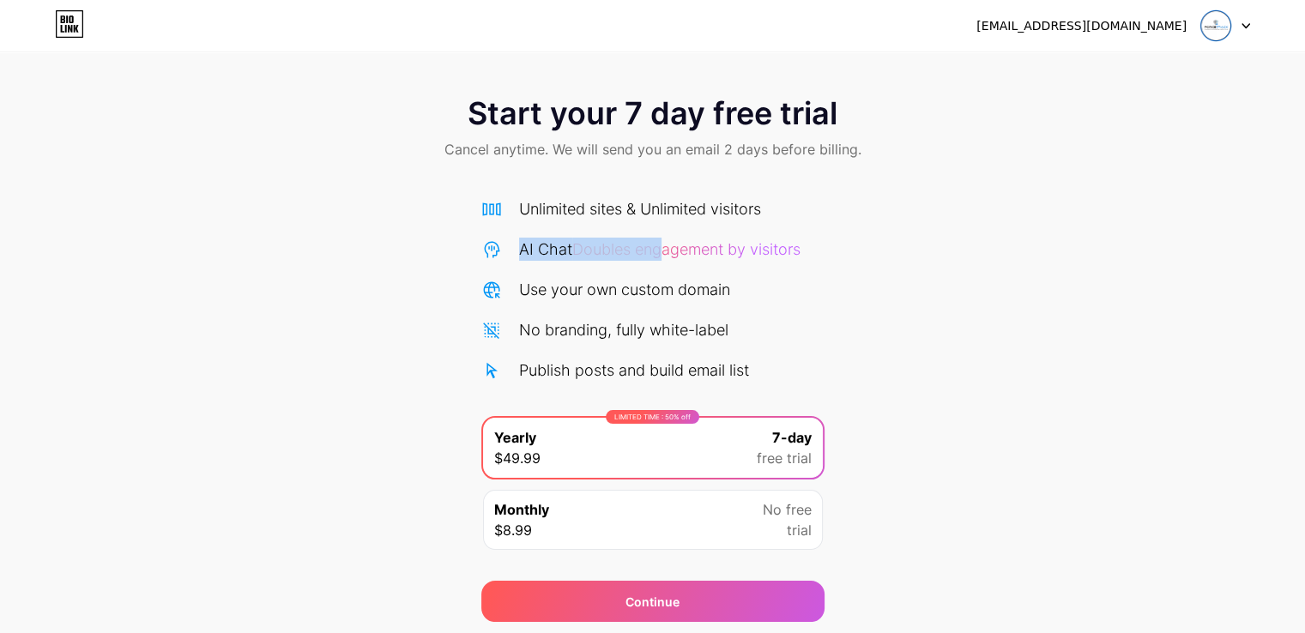
drag, startPoint x: 475, startPoint y: 250, endPoint x: 666, endPoint y: 250, distance: 190.5
click at [666, 250] on div "Start your 7 day free trial Cancel anytime. We will send you an email 2 days be…" at bounding box center [652, 350] width 1305 height 543
click at [1088, 13] on div "forcetrackindia@gmail.com" at bounding box center [1113, 25] width 274 height 31
click at [1253, 22] on div "forcetrackindia@gmail.com Logout" at bounding box center [652, 25] width 1305 height 31
click at [1248, 23] on icon at bounding box center [1246, 26] width 9 height 6
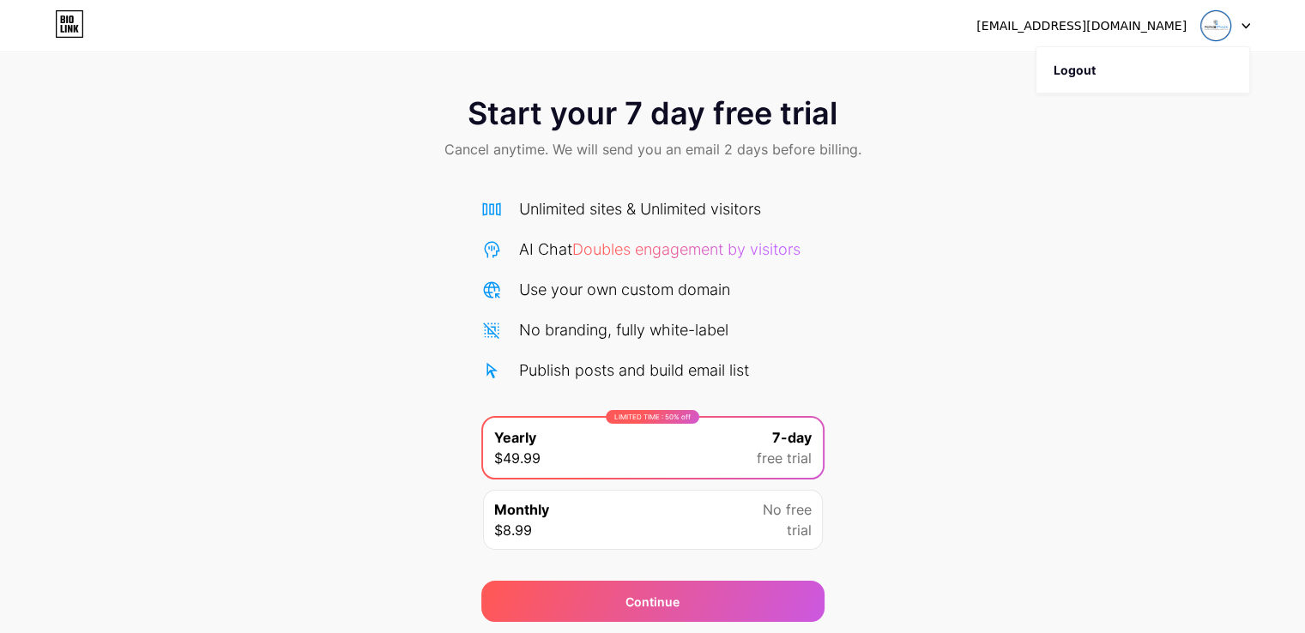
click at [1248, 25] on icon at bounding box center [1245, 26] width 7 height 4
click at [1026, 63] on div "Start your 7 day free trial Cancel anytime. We will send you an email 2 days be…" at bounding box center [652, 311] width 1305 height 622
click at [69, 22] on icon at bounding box center [71, 19] width 4 height 8
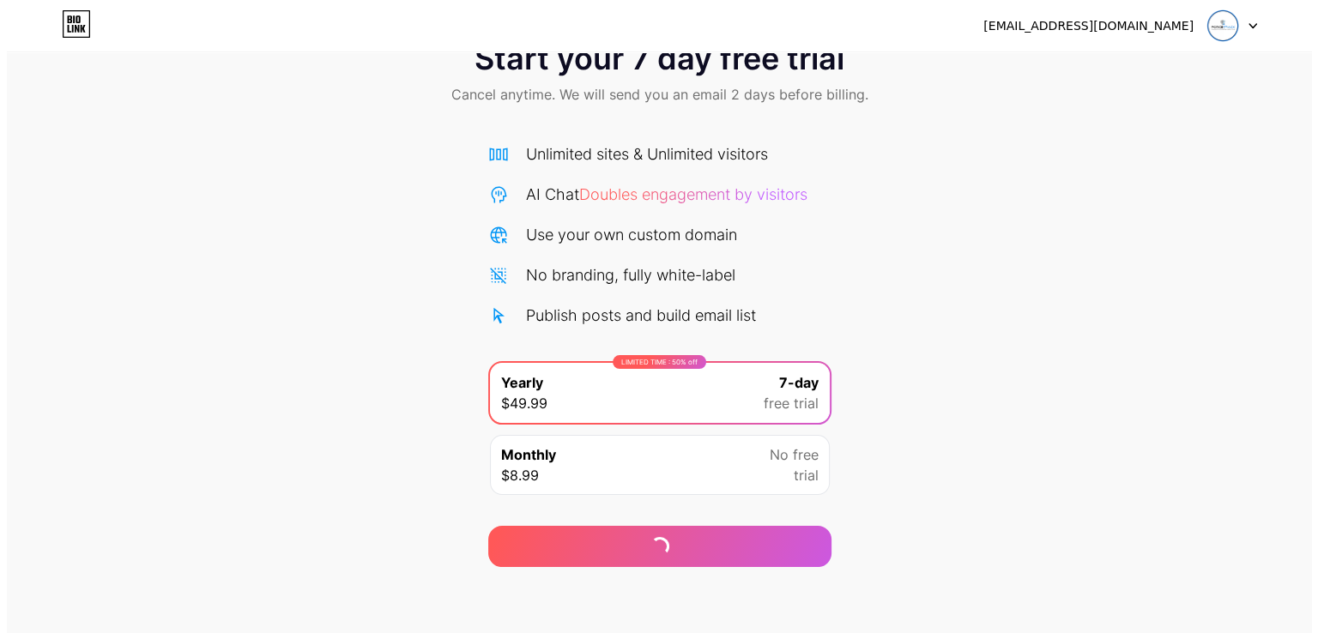
scroll to position [57, 0]
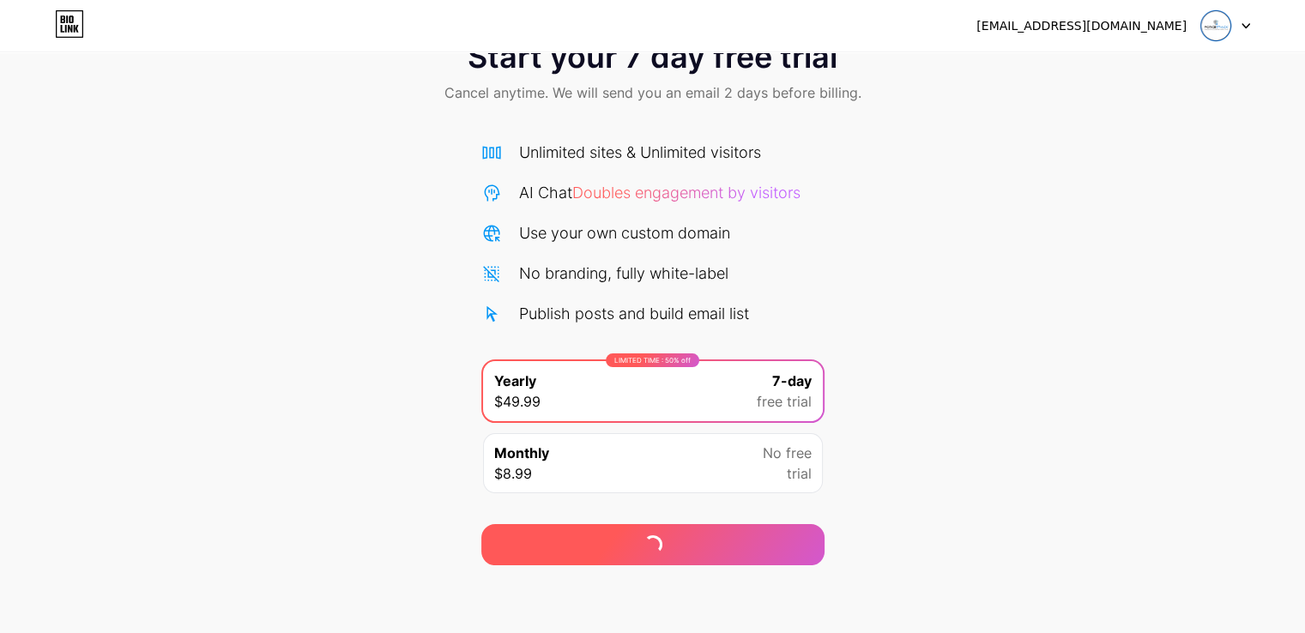
click at [637, 547] on div at bounding box center [652, 544] width 343 height 41
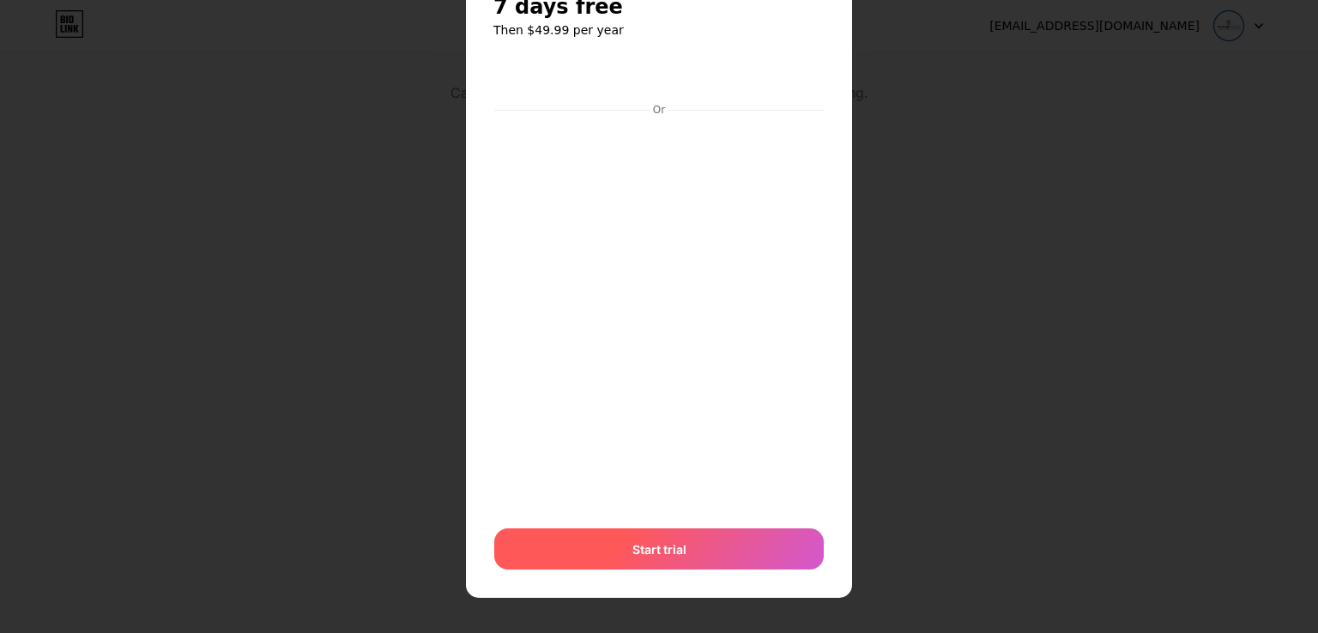
scroll to position [75, 0]
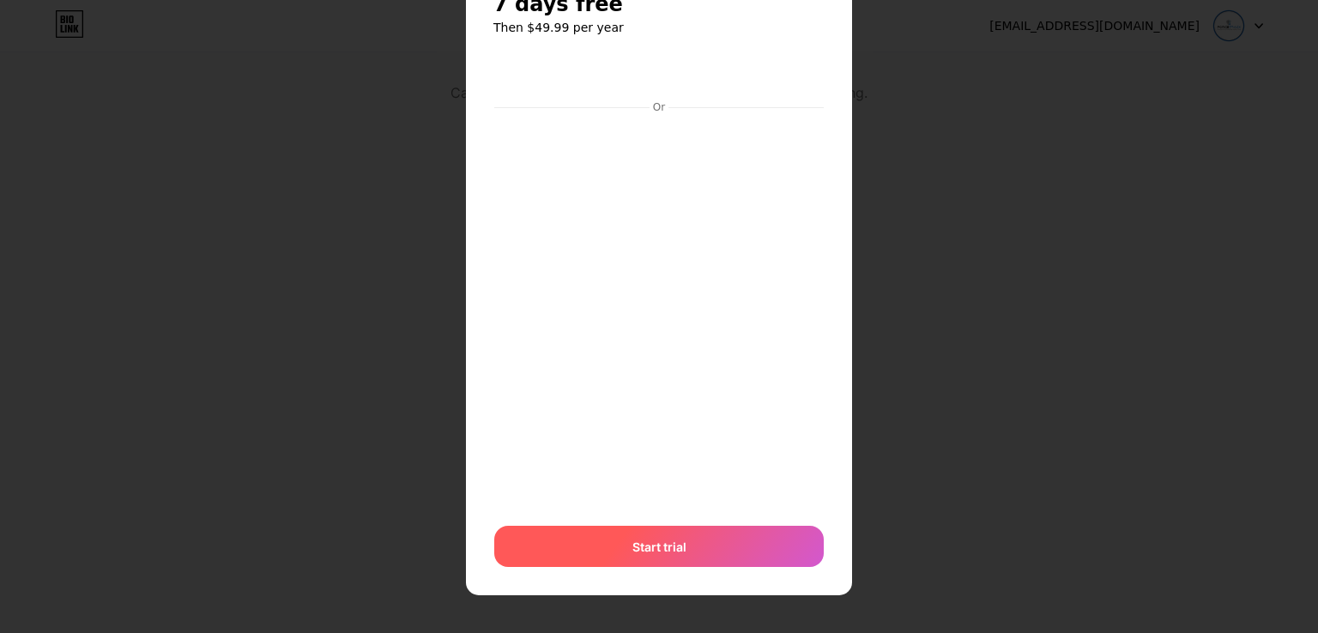
click at [632, 529] on div "Start trial" at bounding box center [658, 546] width 329 height 41
